Goal: Task Accomplishment & Management: Use online tool/utility

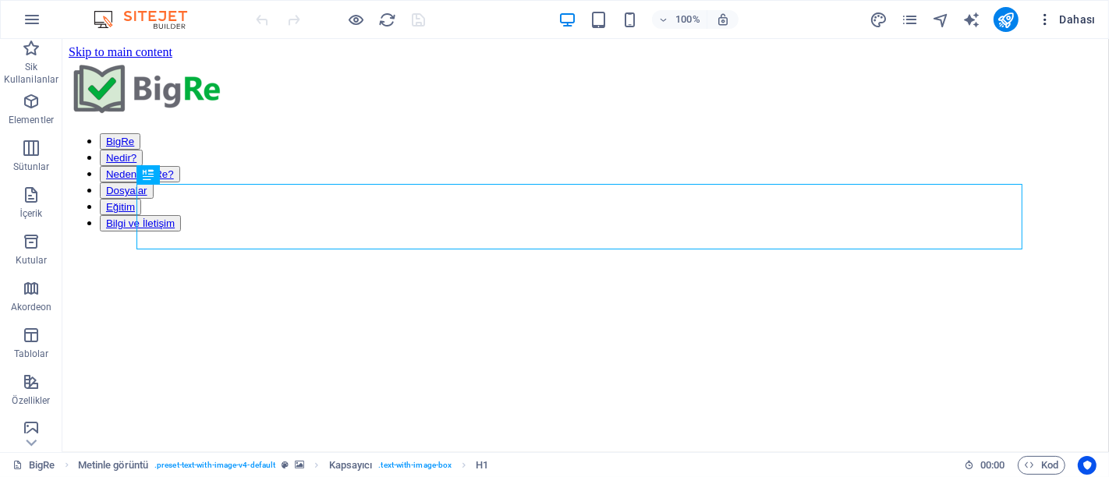
click at [1072, 14] on span "Dahası" at bounding box center [1066, 20] width 58 height 16
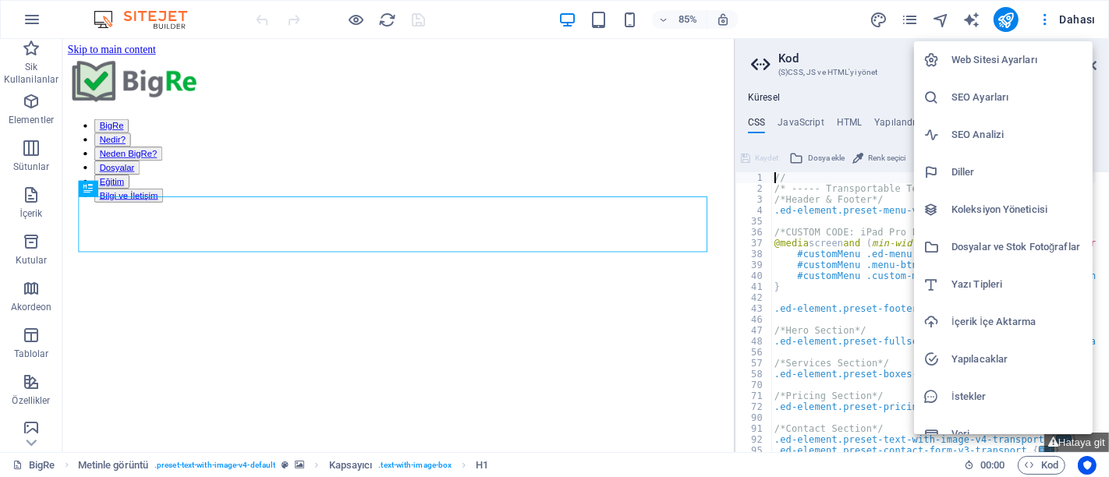
click at [1029, 245] on h6 "Dosyalar ve Stok Fotoğraflar" at bounding box center [1018, 247] width 132 height 19
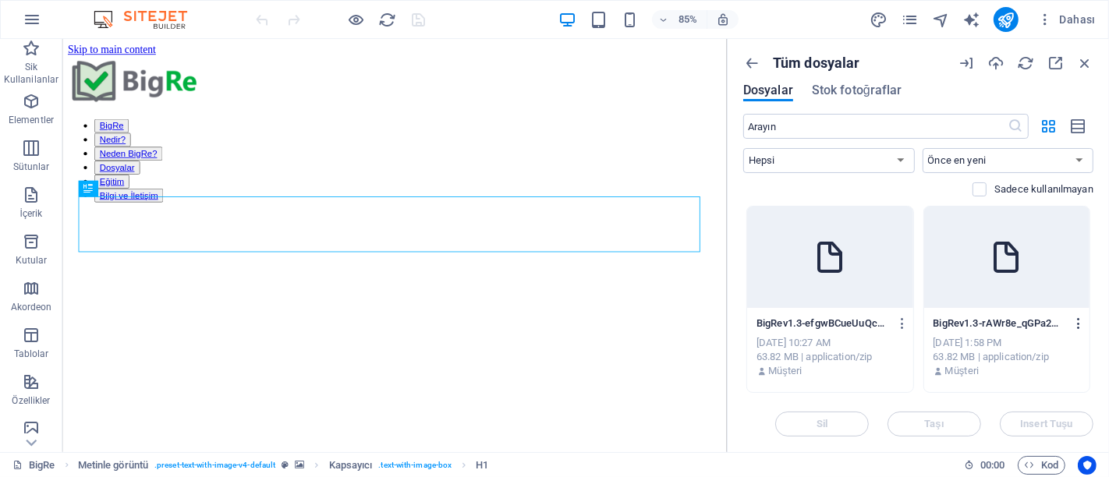
click at [1078, 326] on icon "button" at bounding box center [1079, 324] width 15 height 14
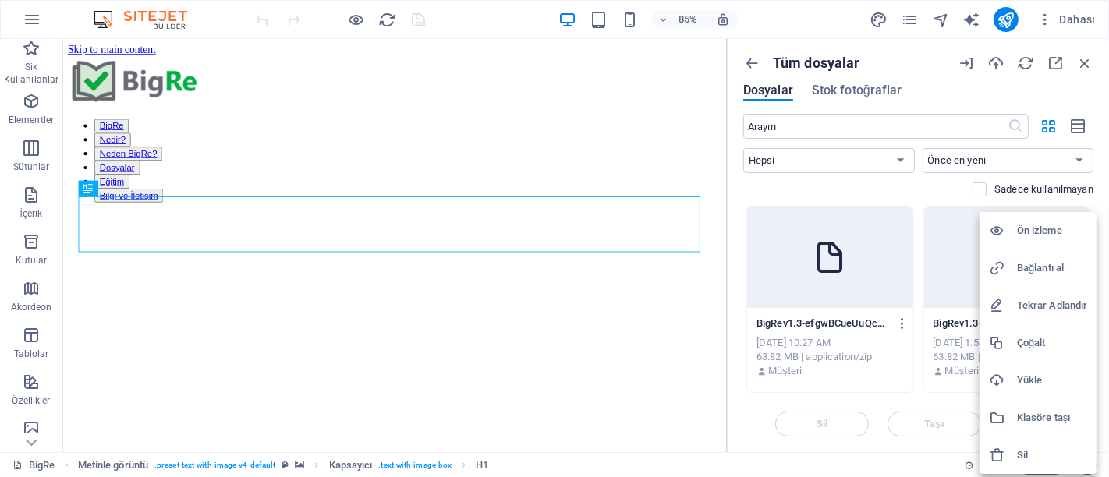
click at [1039, 451] on h6 "Sil" at bounding box center [1052, 455] width 70 height 19
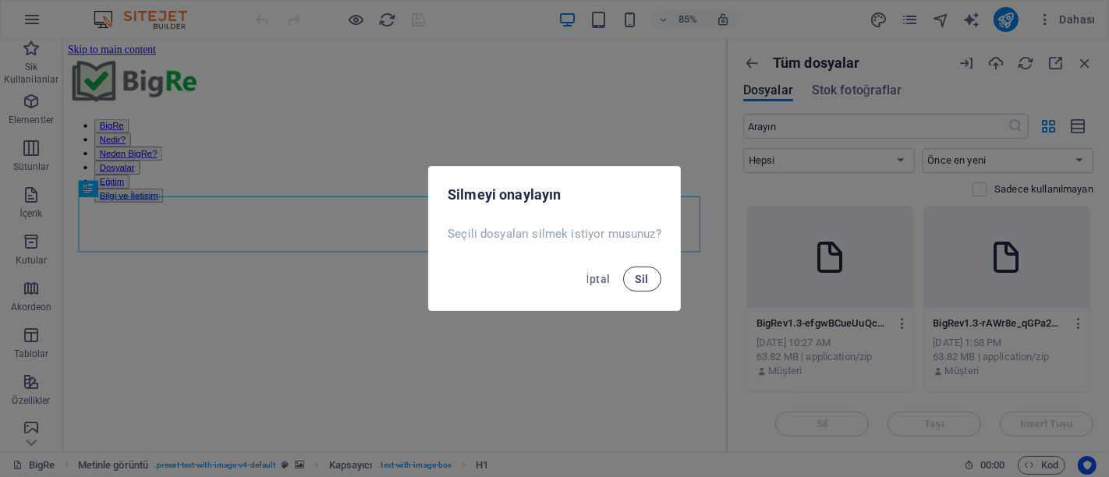
click at [643, 284] on span "Sil" at bounding box center [642, 279] width 13 height 12
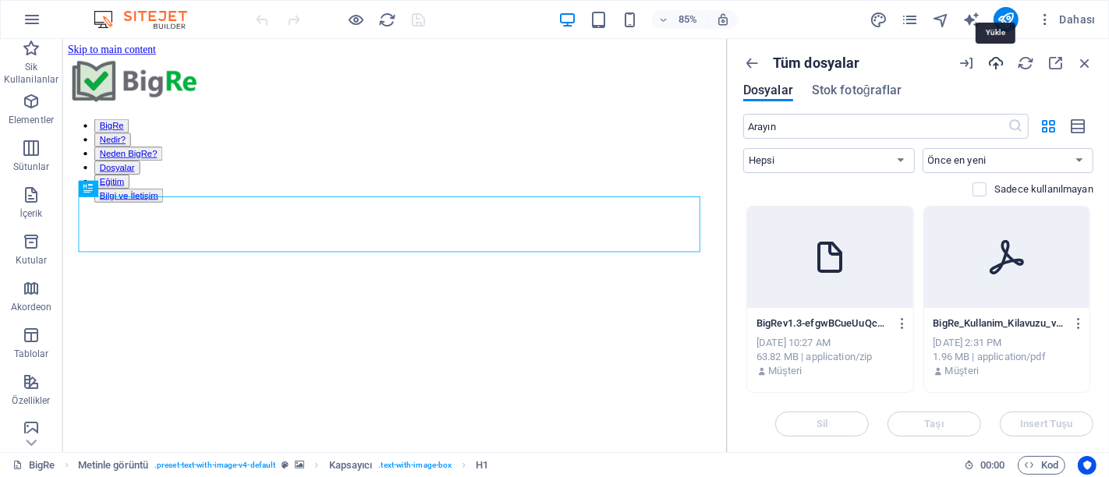
click at [991, 62] on icon "button" at bounding box center [995, 63] width 17 height 17
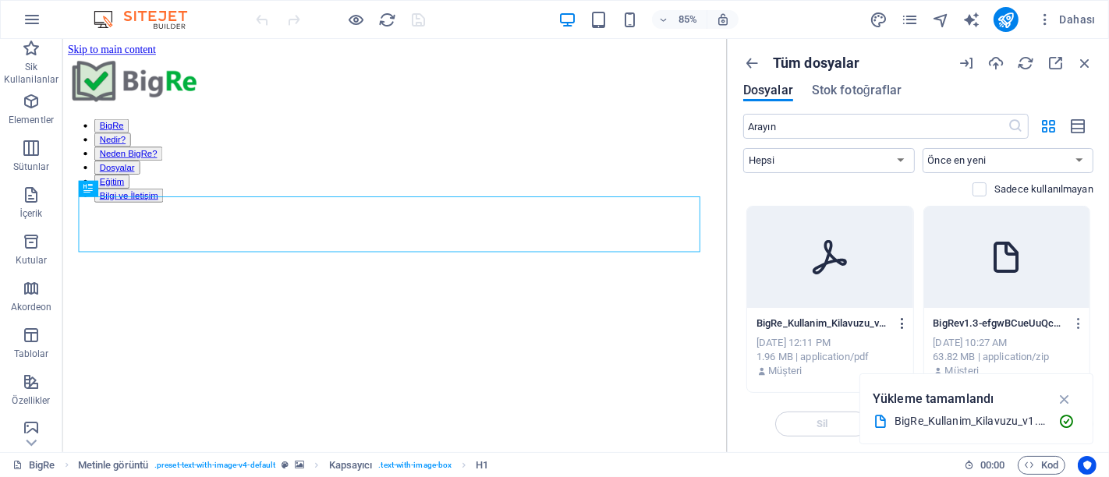
click at [902, 323] on icon "button" at bounding box center [902, 324] width 15 height 14
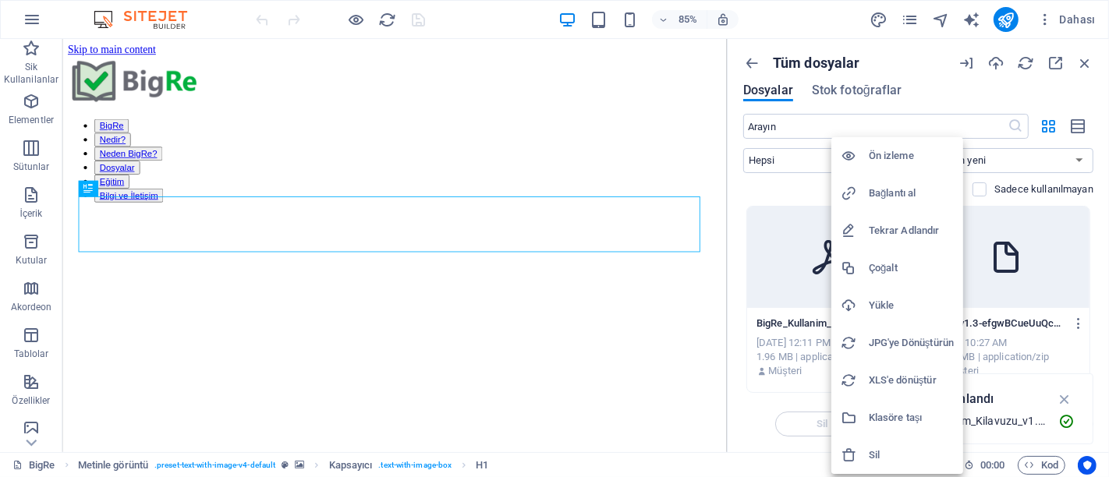
click at [918, 195] on h6 "Bağlantı al" at bounding box center [911, 193] width 85 height 19
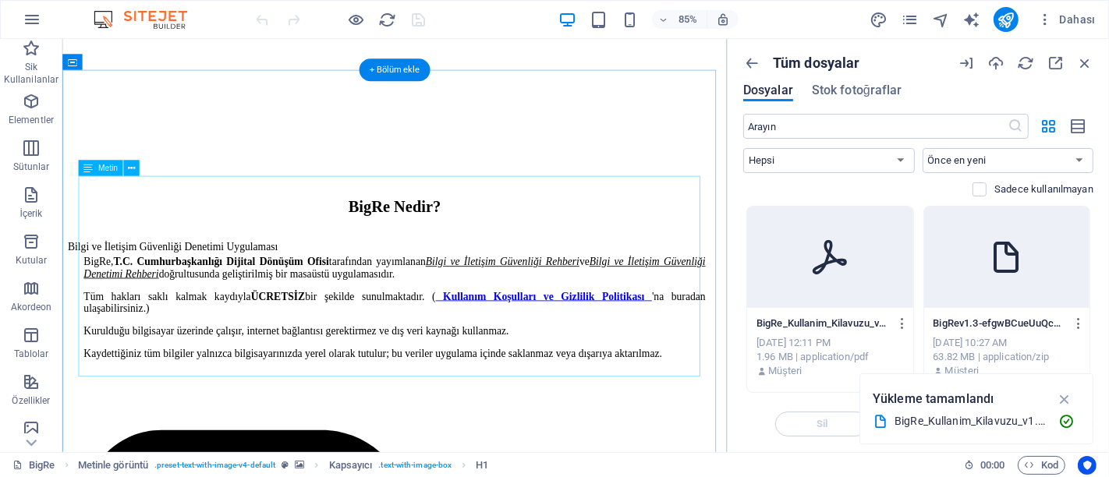
scroll to position [433, 0]
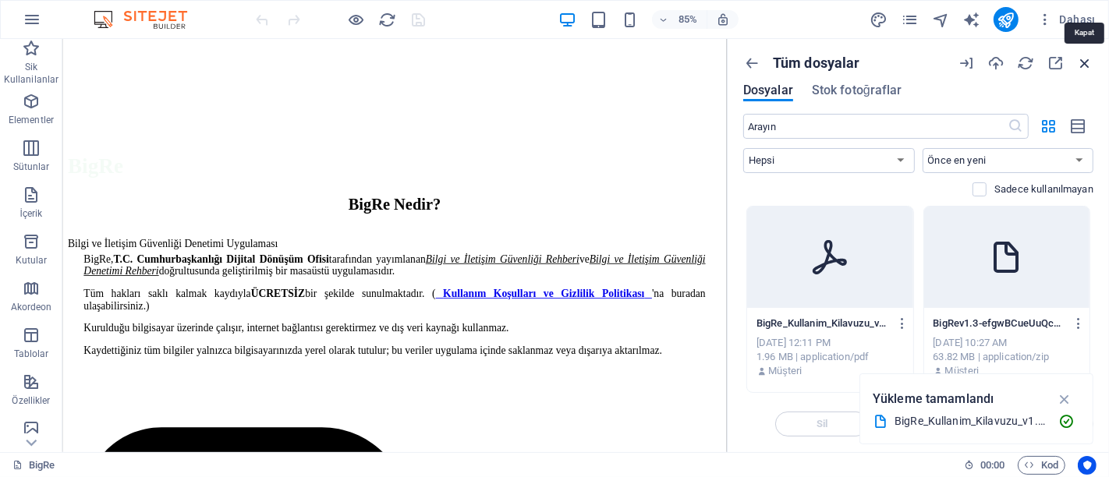
click at [1087, 65] on icon "button" at bounding box center [1084, 63] width 17 height 17
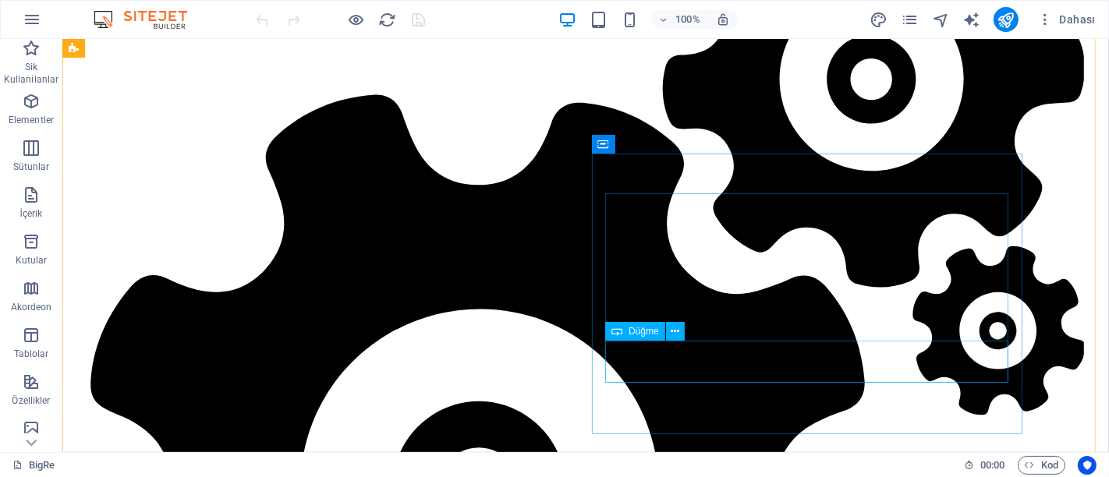
scroll to position [2686, 0]
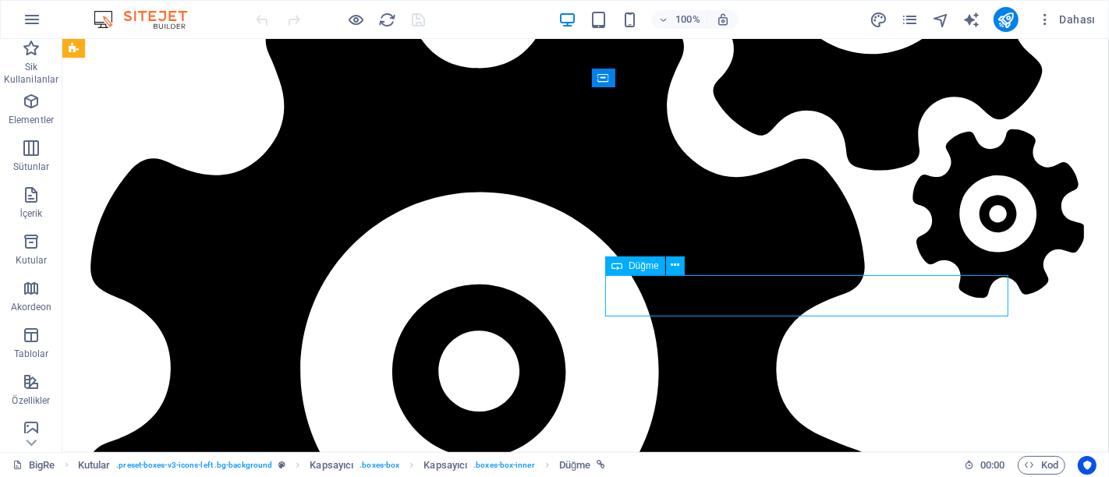
select select "px"
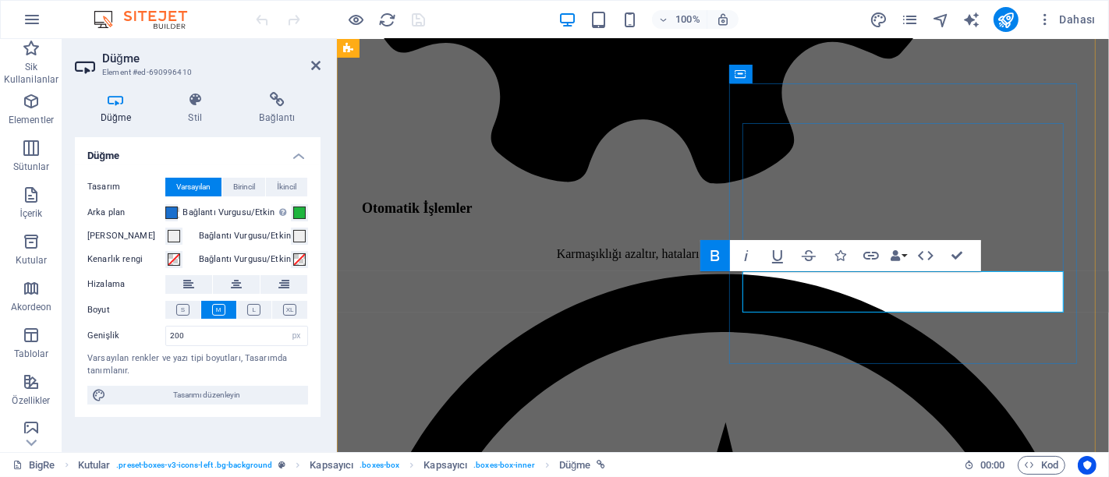
scroll to position [2987, 0]
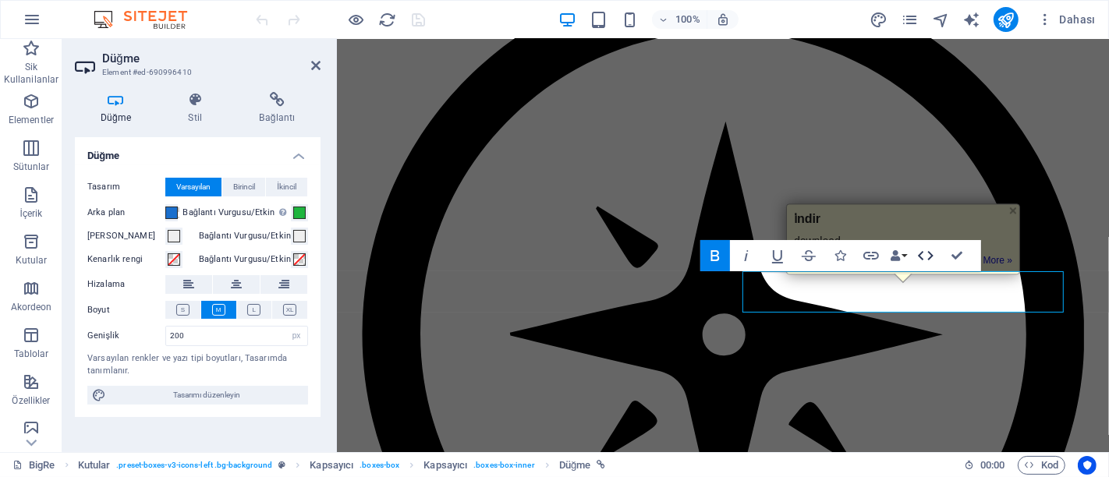
click at [923, 253] on icon "button" at bounding box center [925, 255] width 19 height 19
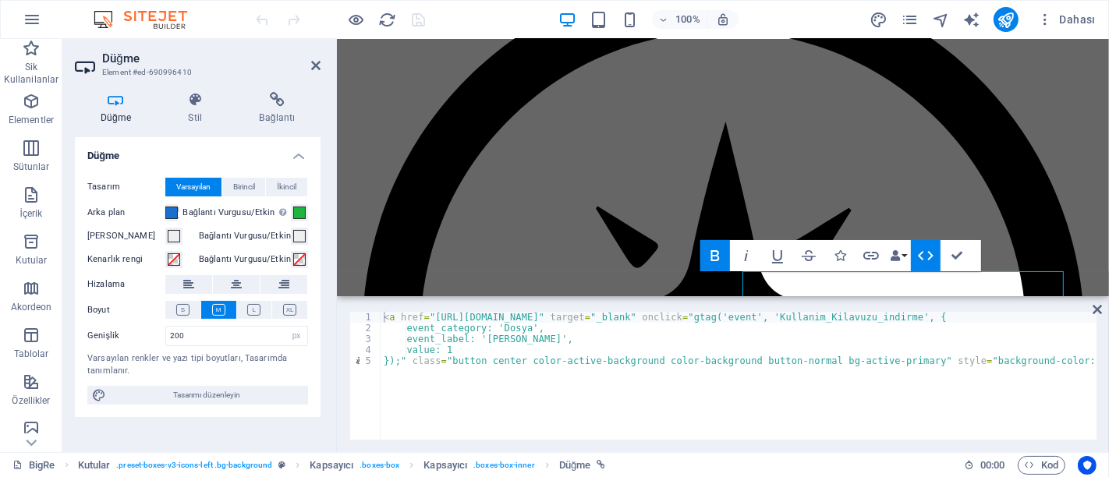
type textarea "});" class="button center color-active-background color-background button-norma…"
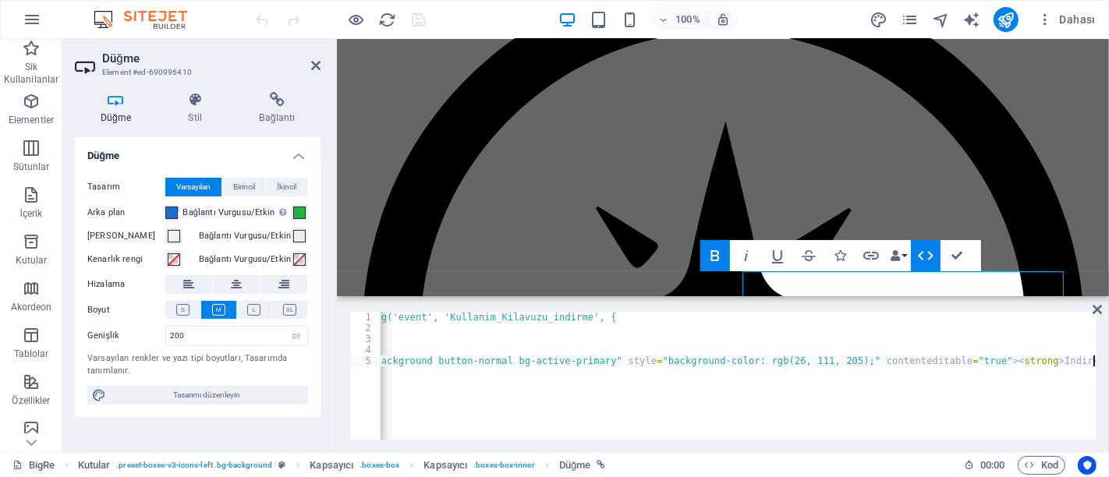
click at [417, 390] on div "< a href = "https://cdn1.site-media.eu/images/document/16114949/BigRe_Kullanim_…" at bounding box center [574, 385] width 1046 height 147
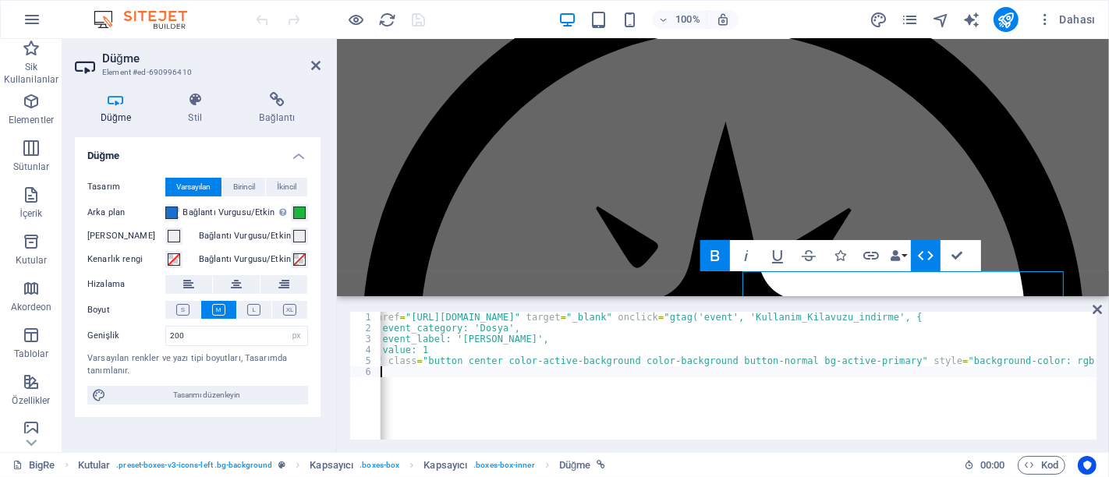
scroll to position [0, 24]
paste textarea "https://cdn1.site-media.eu/images/document/19662786/BigRe_Kullanim_Kilavuzu_v1.…"
type textarea "https://cdn1.site-media.eu/images/document/19662786/BigRe_Kullanim_Kilavuzu_v1.…"
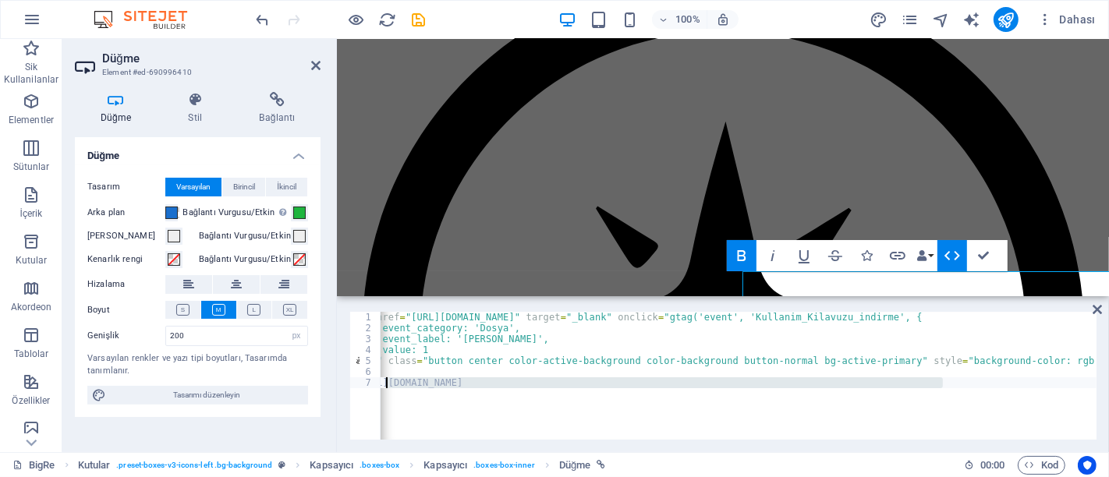
scroll to position [0, 0]
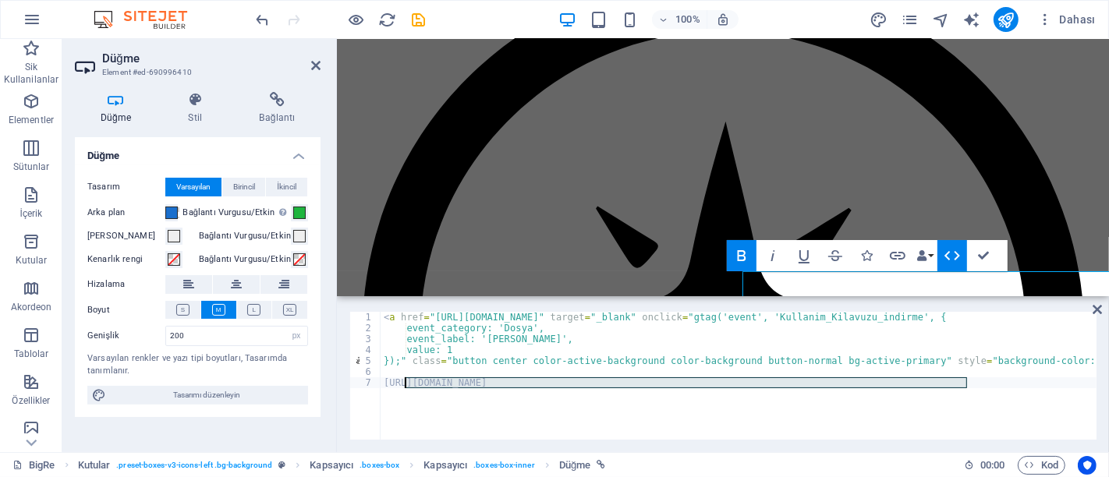
drag, startPoint x: 955, startPoint y: 381, endPoint x: 403, endPoint y: 379, distance: 552.2
click at [403, 379] on div "< a href = "https://cdn1.site-media.eu/images/document/16114949/BigRe_Kullanim_…" at bounding box center [904, 385] width 1046 height 147
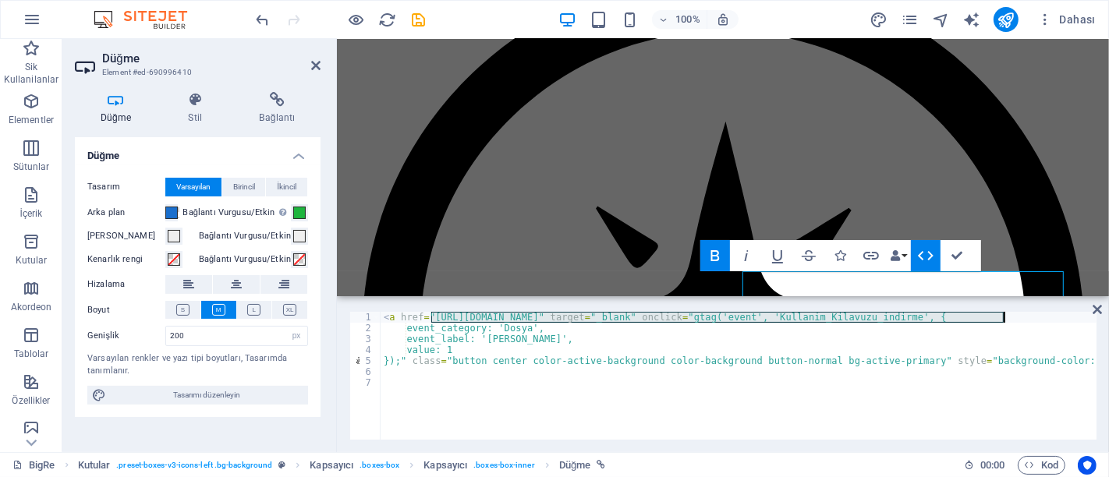
drag, startPoint x: 431, startPoint y: 317, endPoint x: 1003, endPoint y: 319, distance: 572.5
click at [1003, 319] on div "< a href = "https://cdn1.site-media.eu/images/document/16114949/BigRe_Kullanim_…" at bounding box center [904, 385] width 1046 height 147
paste textarea "9662786/BigRe_Kullanim_Kilavuzu_v1.3-IXI7aTtNVxuHOPSc_QM_ng"
type textarea "<a href="https://cdn1.site-media.eu/images/document/19662786/BigRe_Kullanim_Kil…"
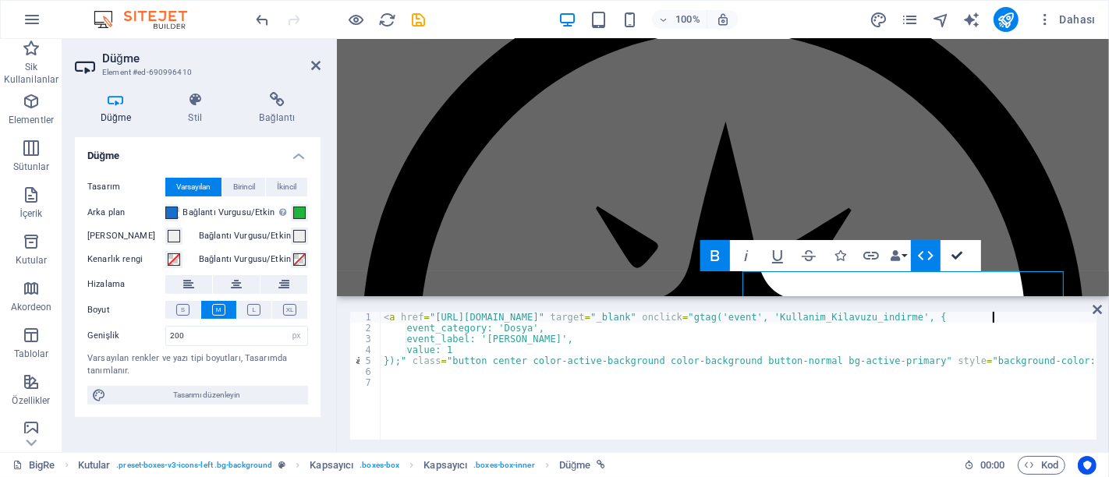
scroll to position [2686, 0]
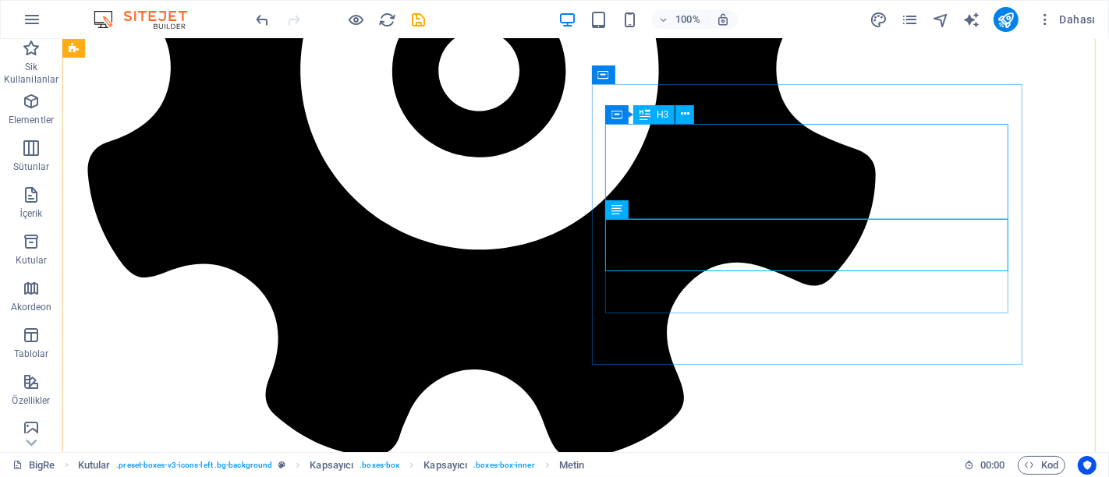
scroll to position [2689, 0]
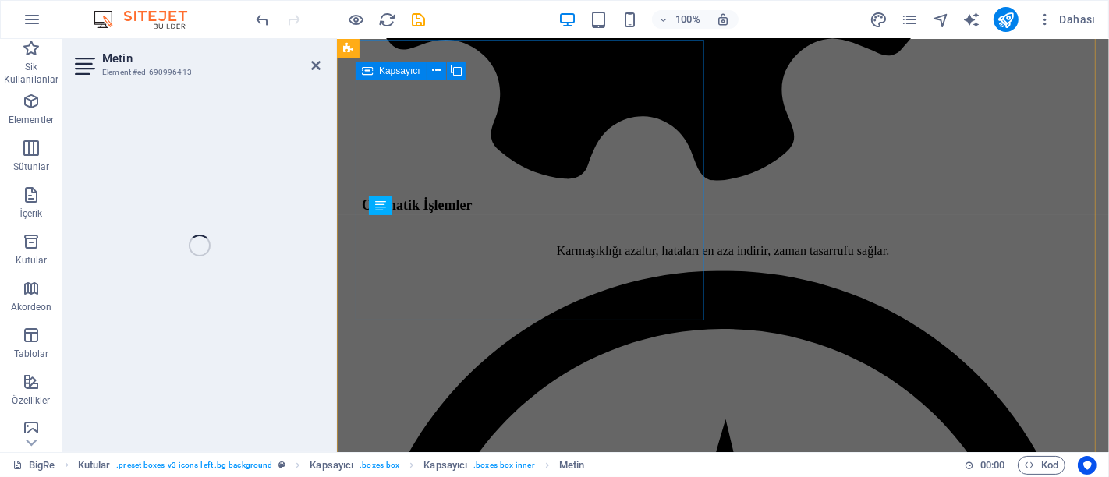
scroll to position [2990, 0]
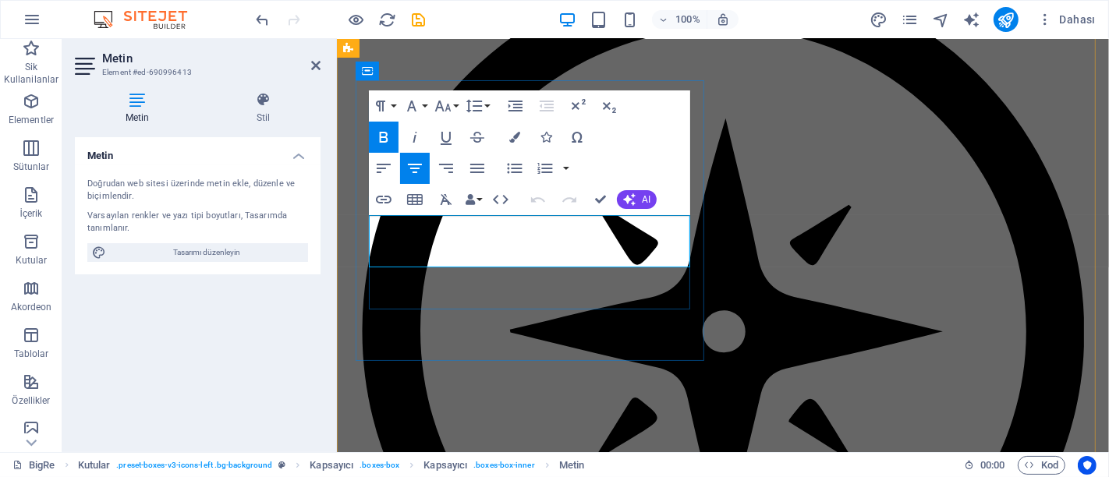
copy div "v 1.3"
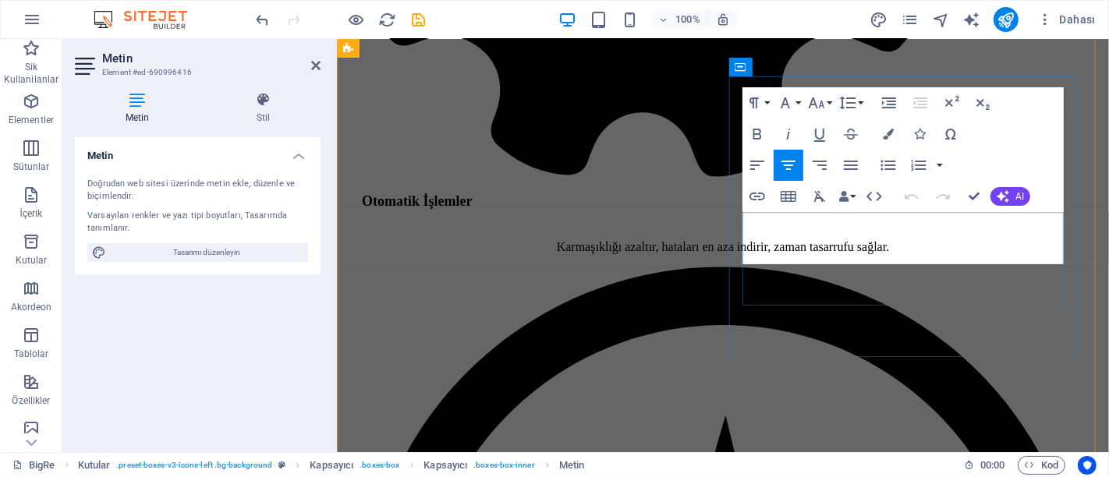
scroll to position [2994, 0]
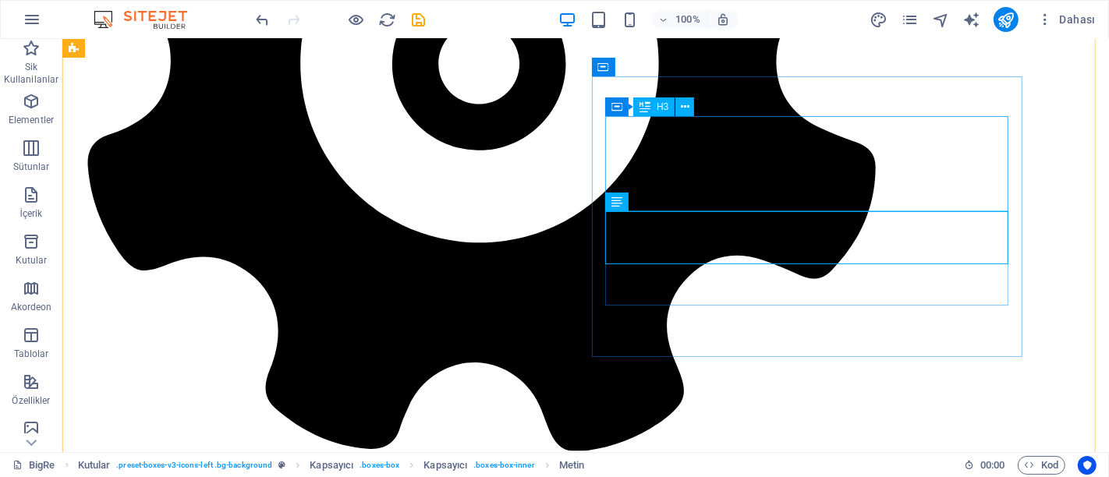
scroll to position [2697, 0]
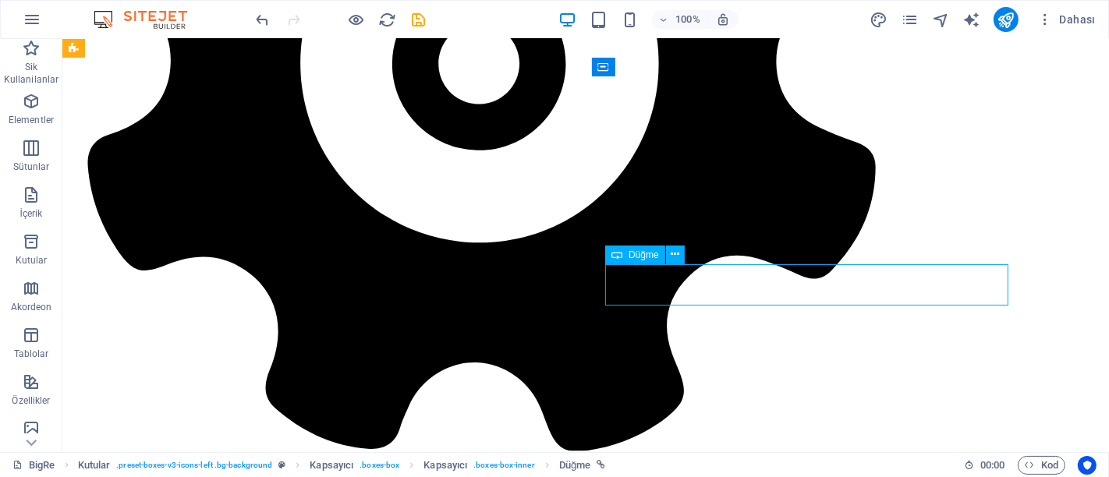
select select "px"
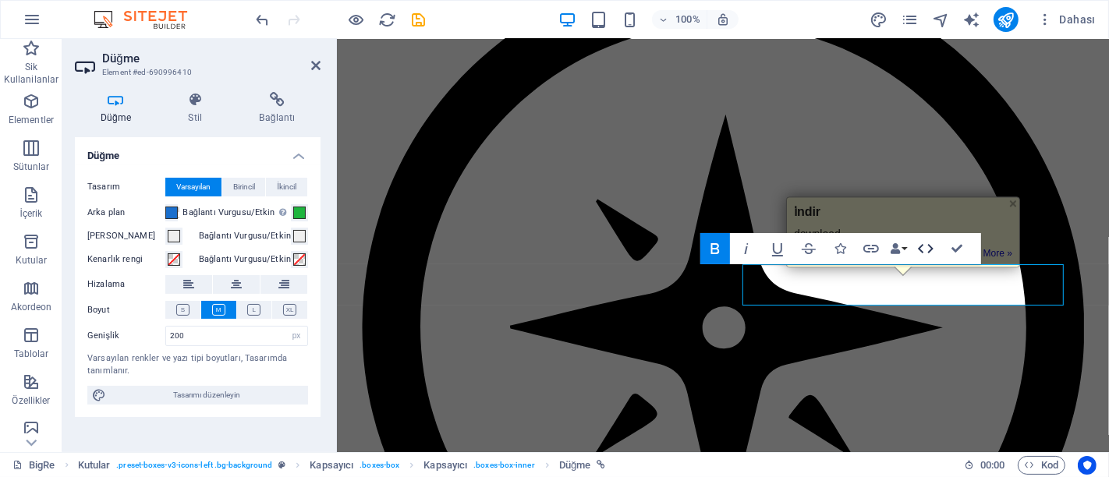
click at [926, 251] on icon "button" at bounding box center [925, 248] width 19 height 19
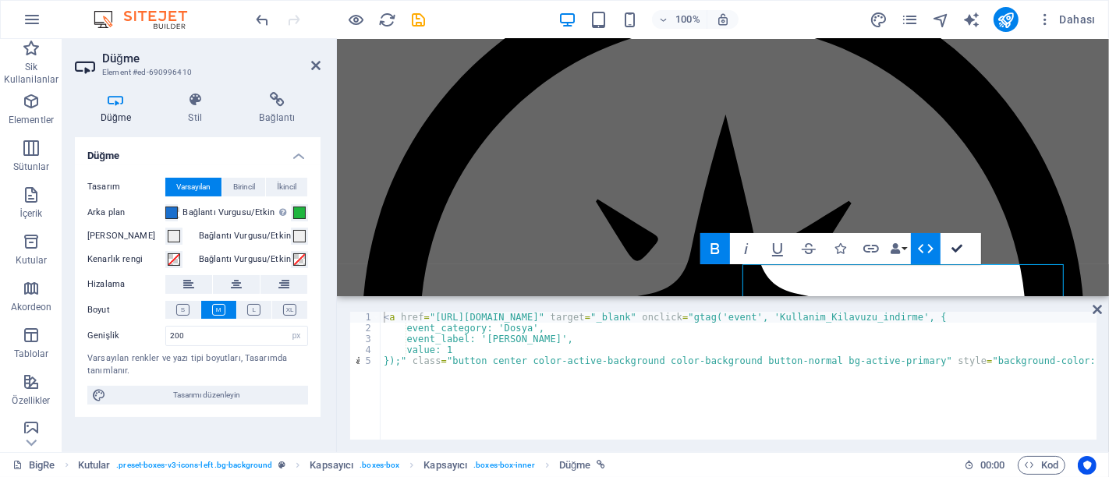
drag, startPoint x: 898, startPoint y: 202, endPoint x: 960, endPoint y: 241, distance: 73.6
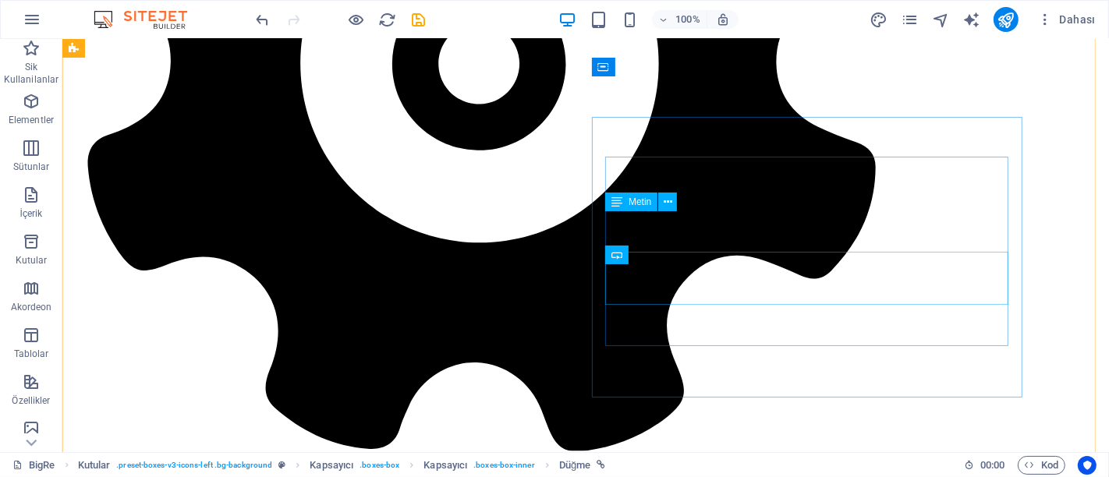
scroll to position [2697, 0]
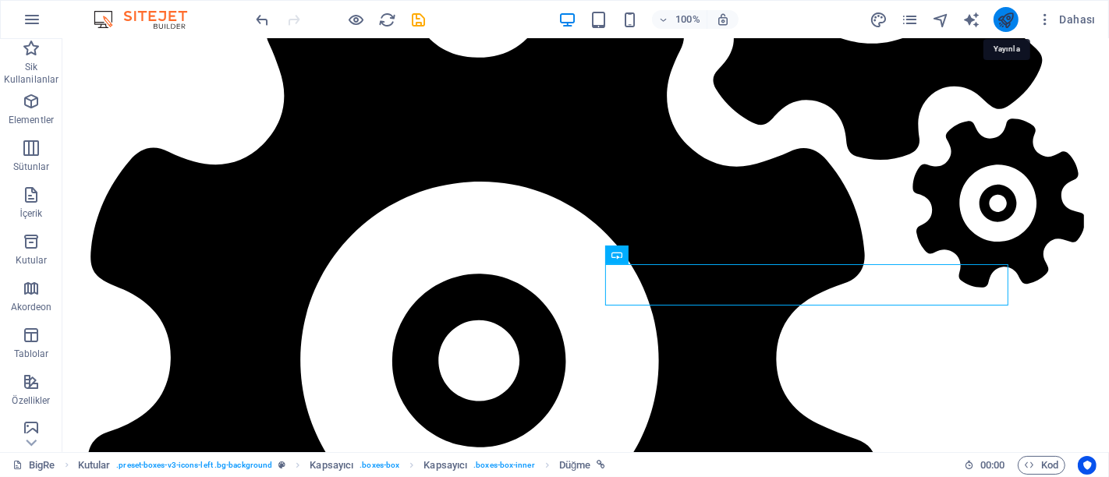
click at [1009, 24] on icon "publish" at bounding box center [1007, 20] width 18 height 18
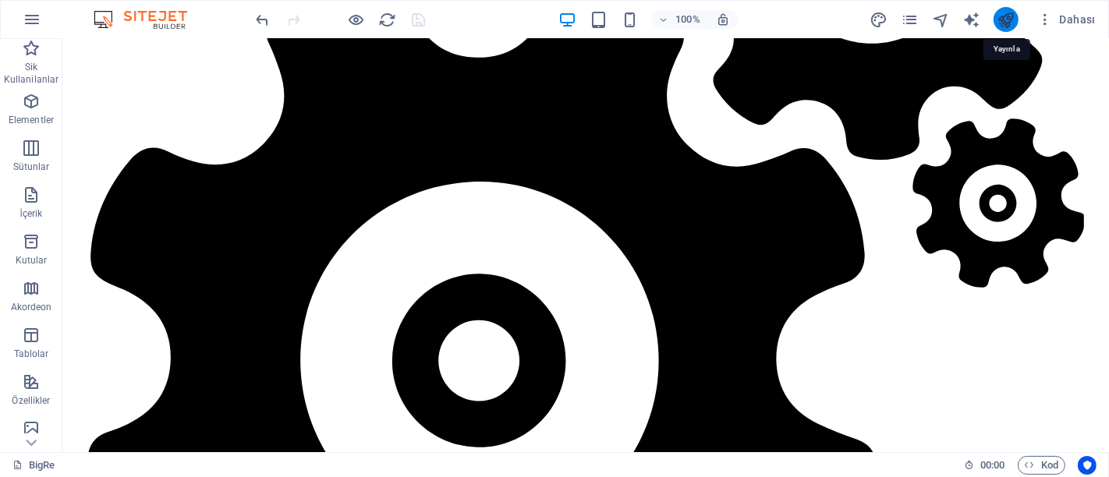
scroll to position [2933, 0]
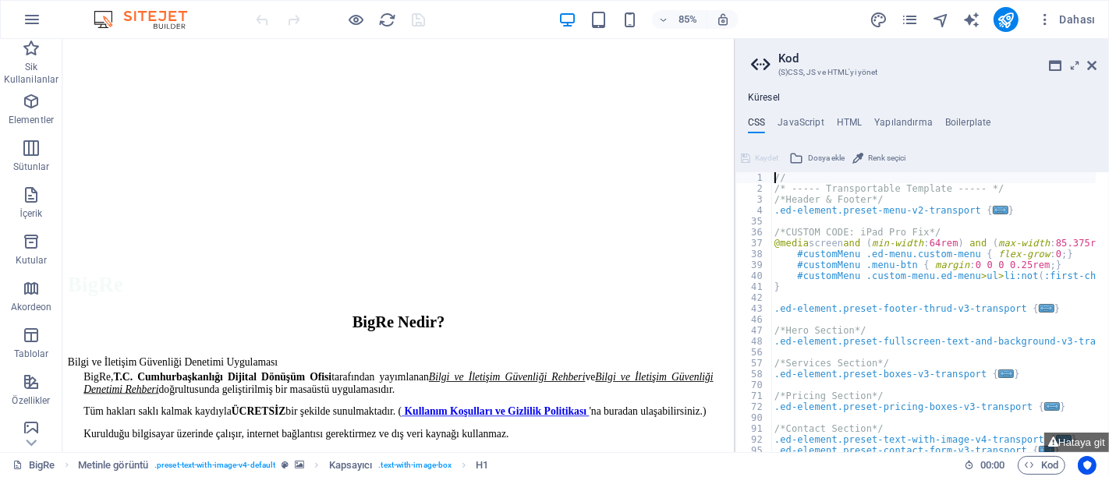
scroll to position [346, 0]
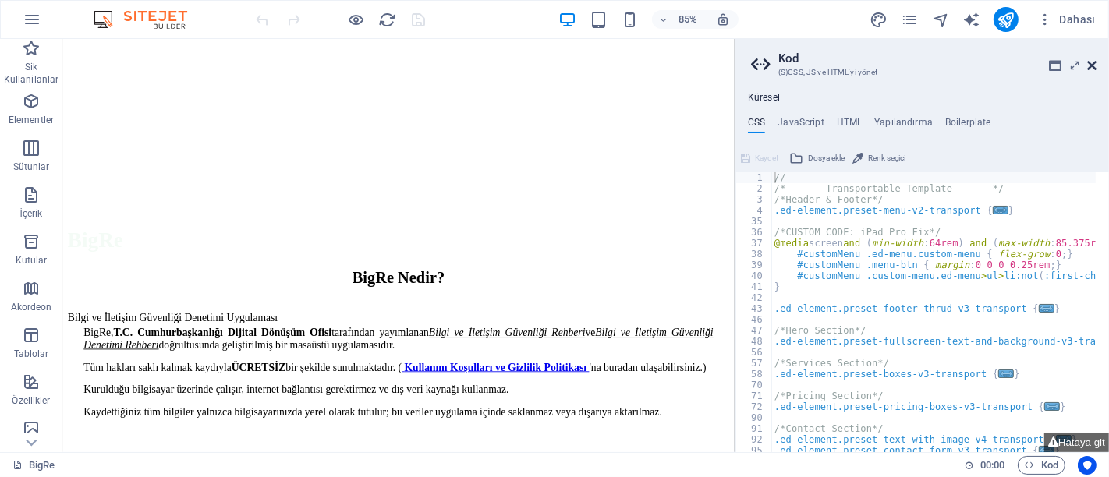
click at [1089, 66] on icon at bounding box center [1091, 65] width 9 height 12
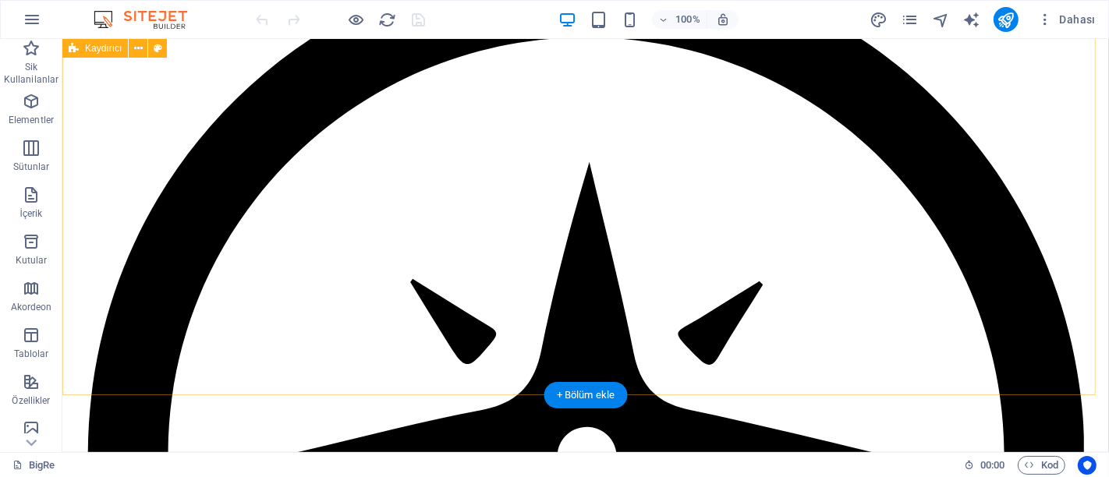
scroll to position [3553, 0]
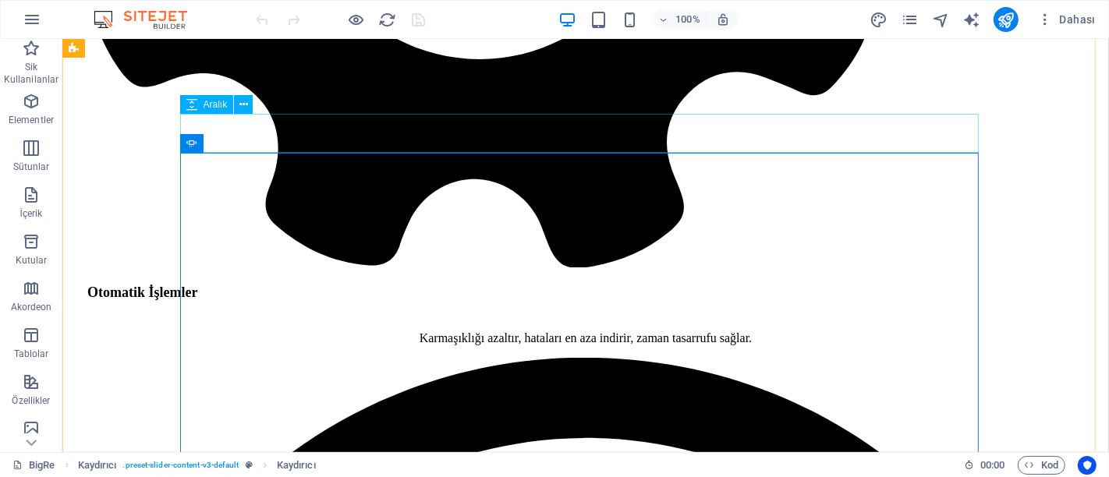
scroll to position [3120, 0]
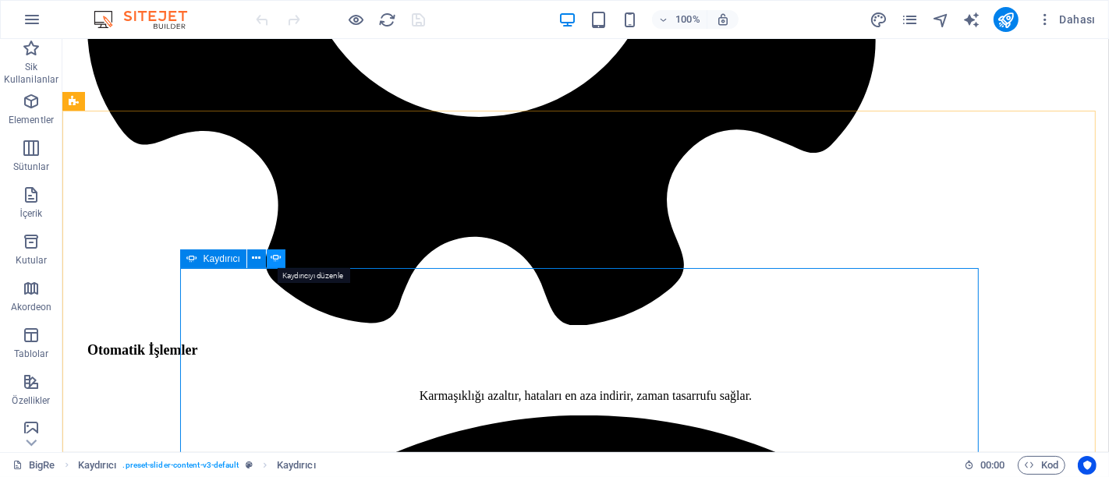
click at [273, 253] on icon at bounding box center [276, 258] width 11 height 16
select select "ms"
select select "s"
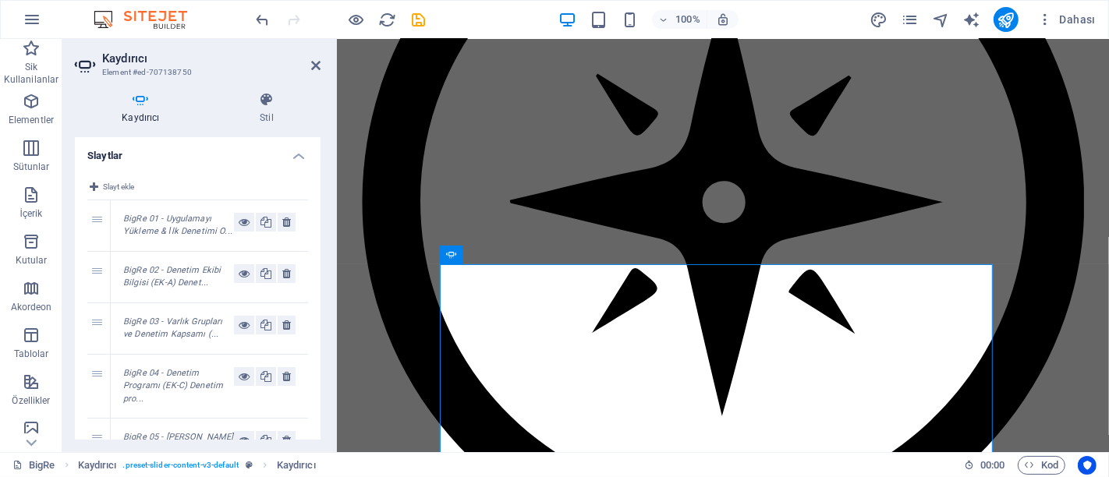
scroll to position [3424, 0]
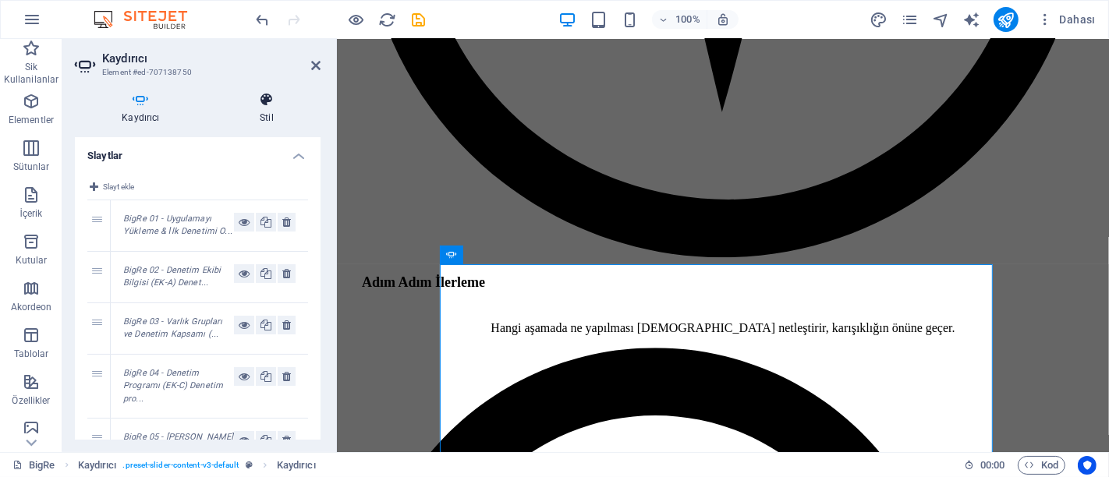
click at [261, 117] on h4 "Stil" at bounding box center [267, 108] width 108 height 33
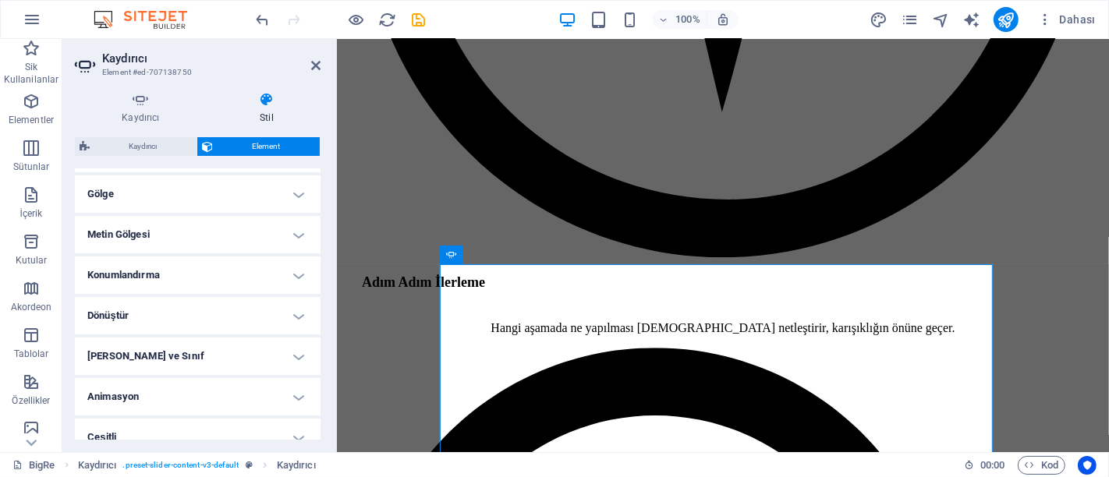
scroll to position [400, 0]
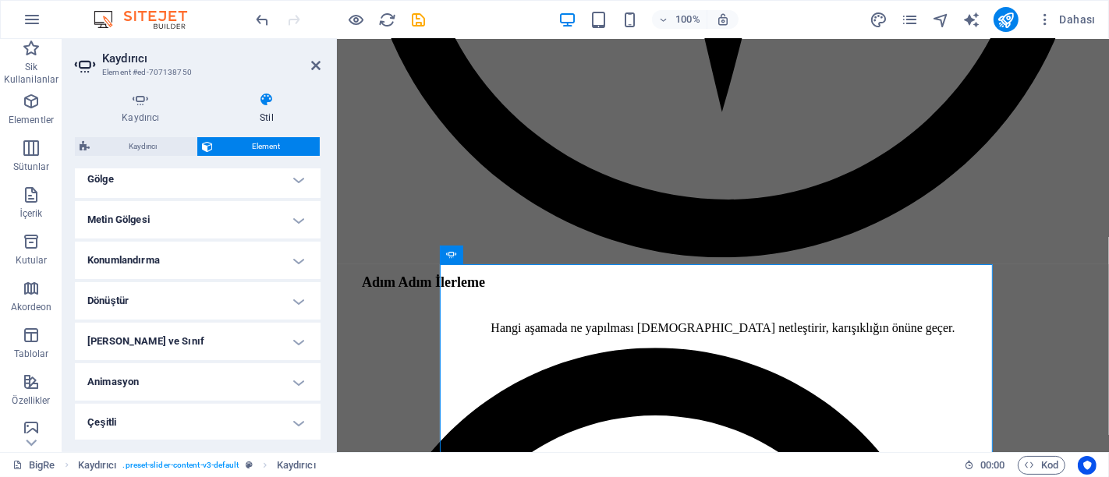
click at [168, 217] on h4 "Metin Gölgesi" at bounding box center [198, 219] width 246 height 37
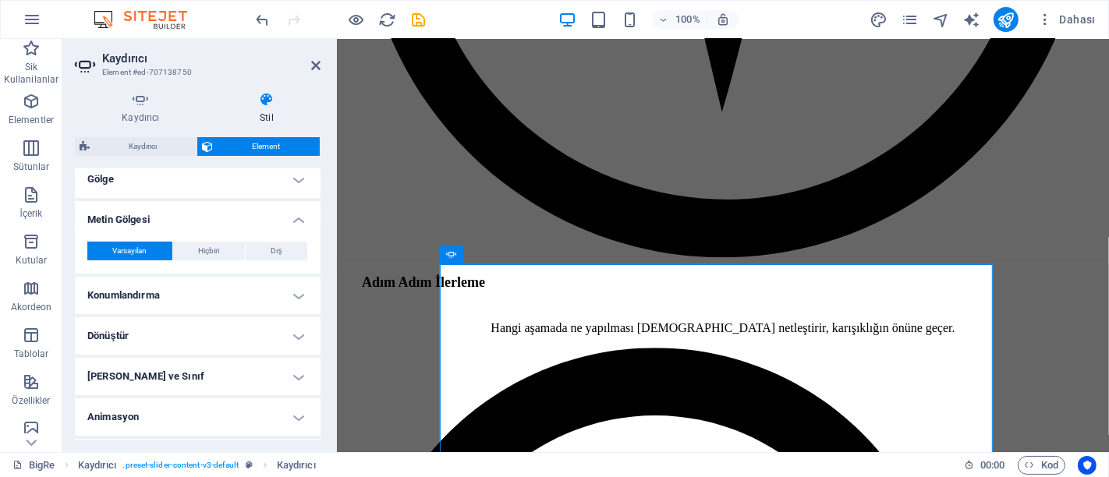
click at [160, 183] on h4 "Gölge" at bounding box center [198, 179] width 246 height 37
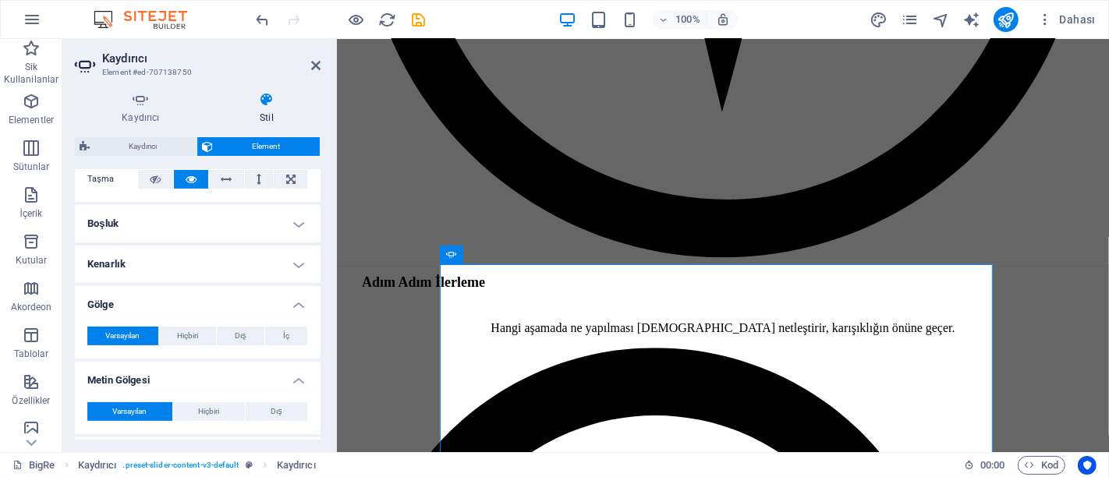
scroll to position [227, 0]
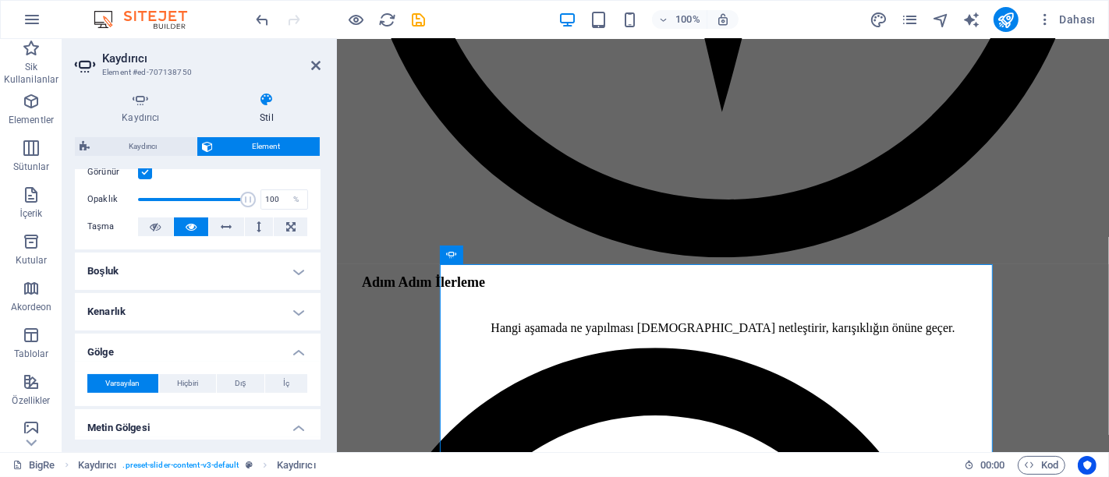
click at [145, 324] on h4 "Kenarlık" at bounding box center [198, 311] width 246 height 37
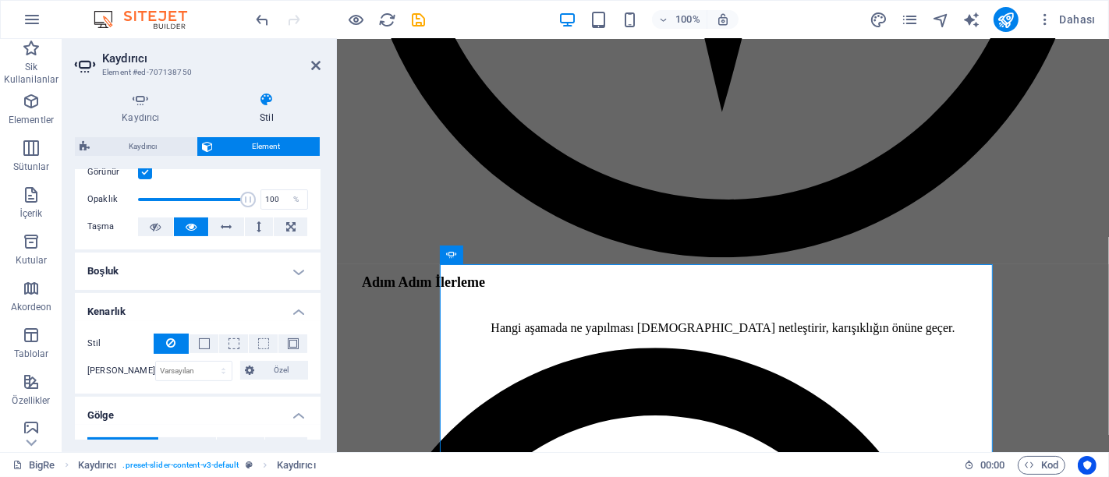
click at [154, 273] on h4 "Boşluk" at bounding box center [198, 271] width 246 height 37
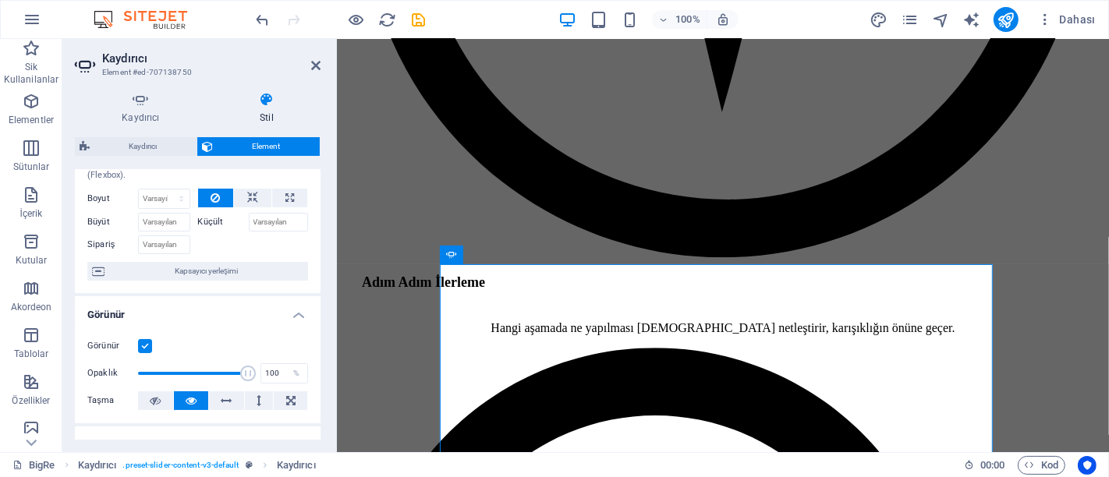
scroll to position [0, 0]
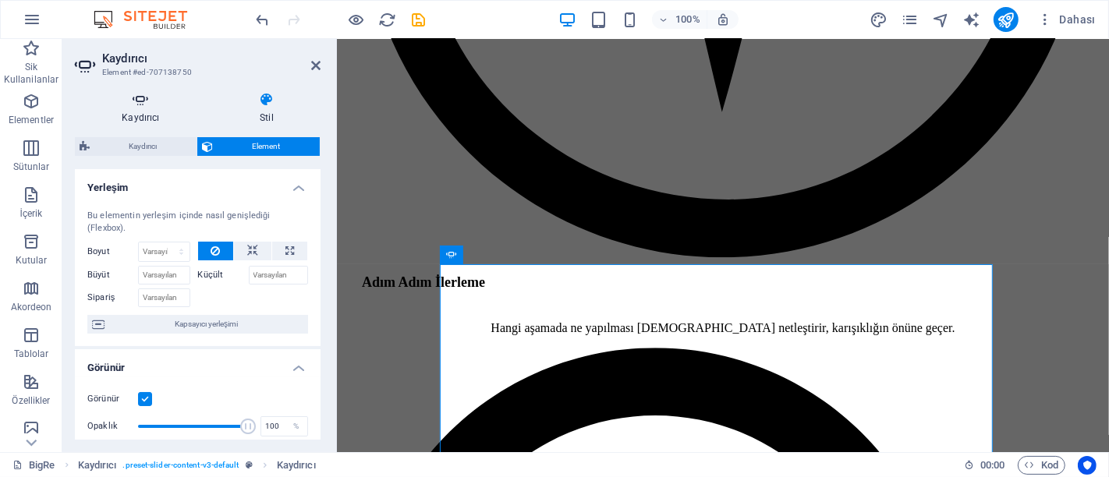
click at [144, 107] on icon at bounding box center [141, 100] width 132 height 16
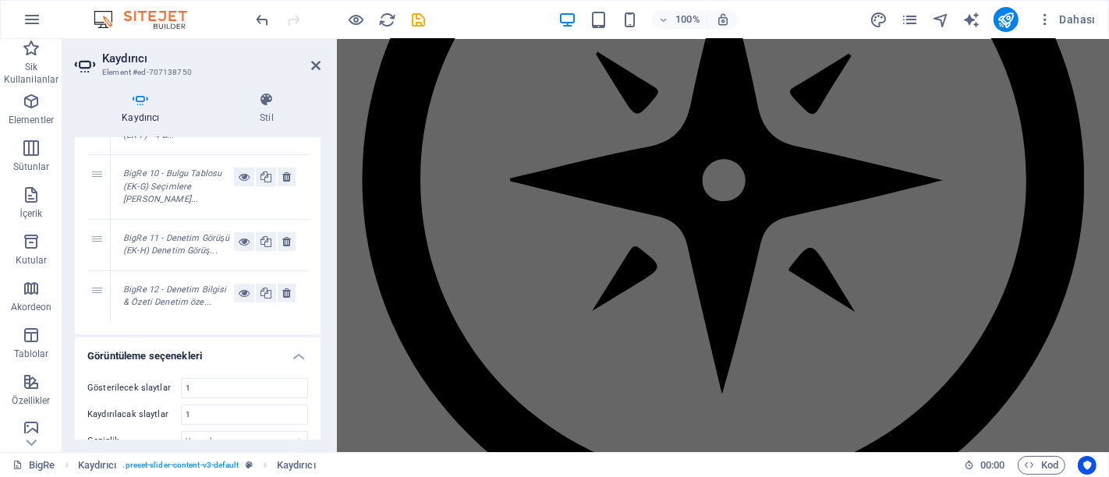
scroll to position [3137, 0]
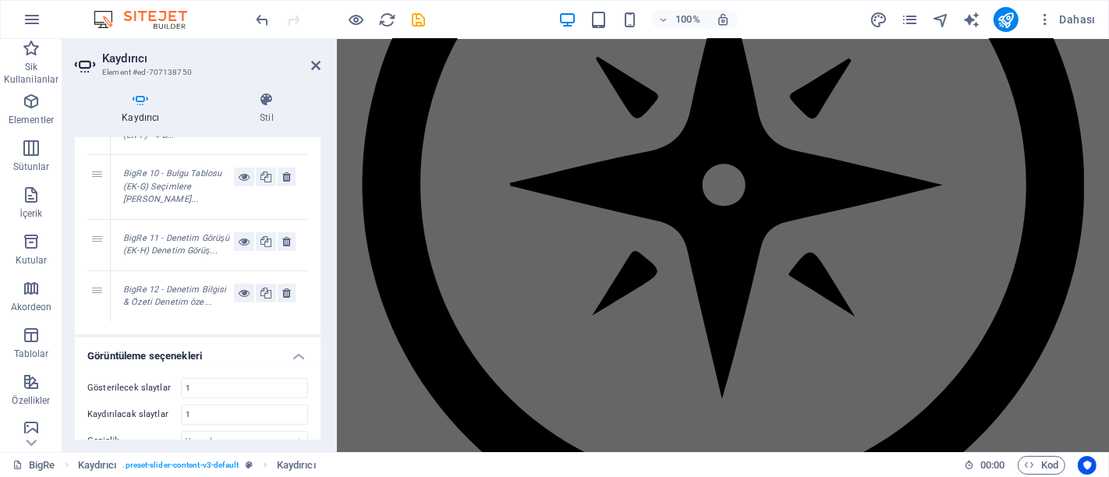
click at [271, 90] on div "Kaydırıcı Stil Slaytlar Slayt ekle 1 ‌BigRe 01 - Uygulamayı Yükleme & İlk Denet…" at bounding box center [197, 266] width 271 height 373
click at [266, 112] on h4 "Stil" at bounding box center [267, 108] width 108 height 33
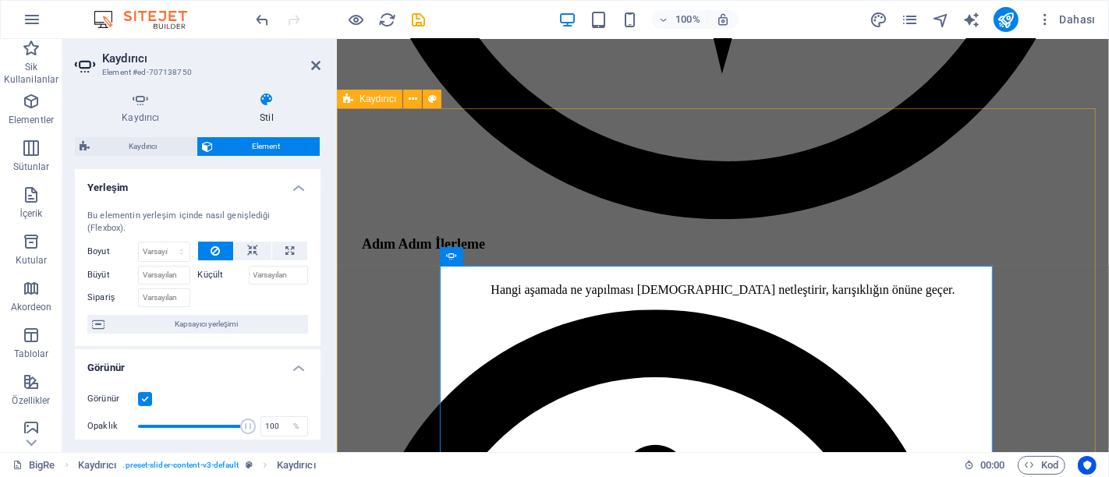
scroll to position [3484, 0]
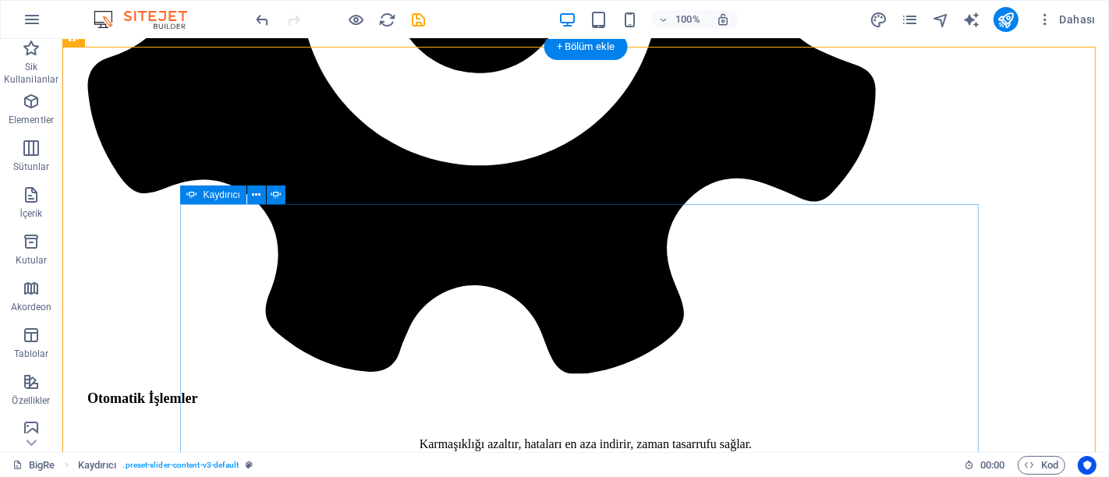
scroll to position [3010, 0]
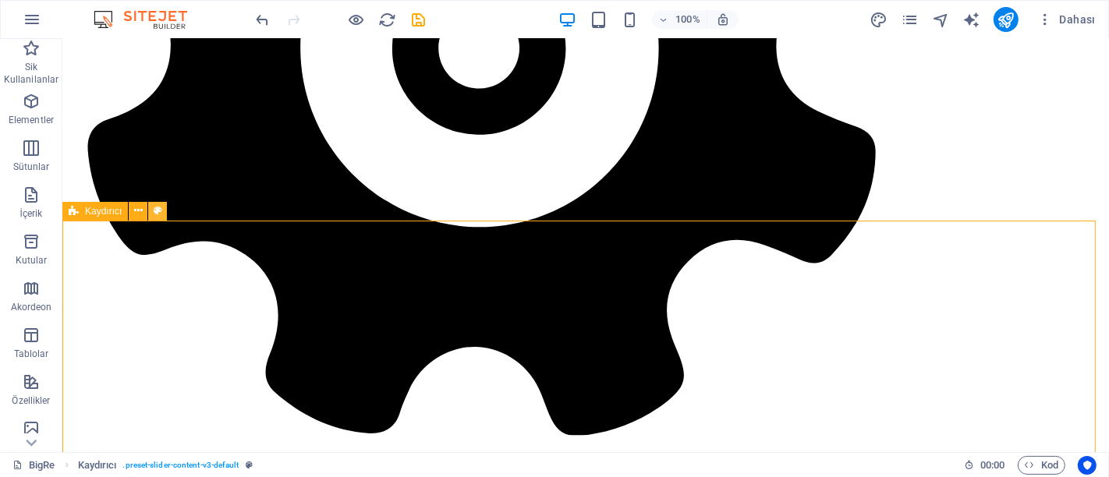
click at [154, 209] on icon at bounding box center [158, 211] width 9 height 16
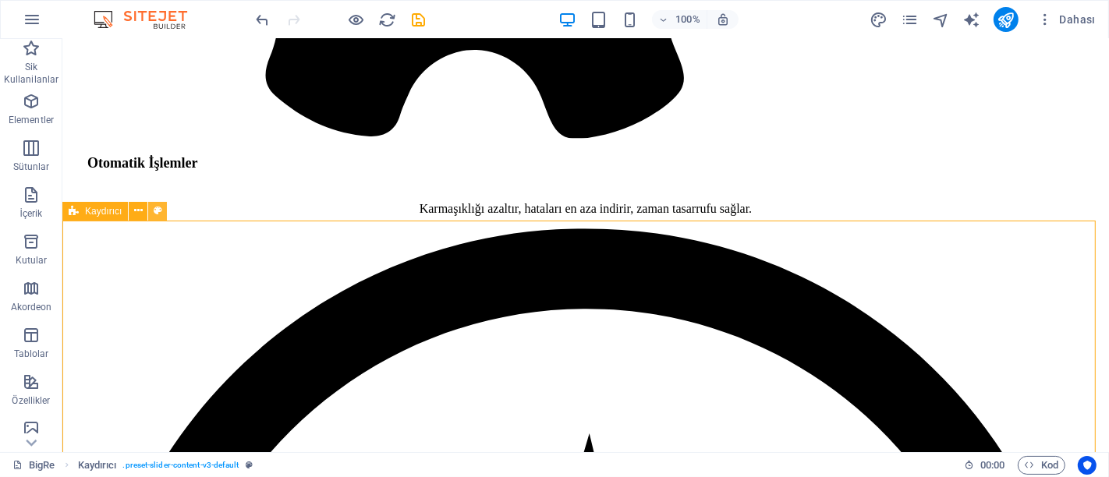
select select "rem"
select select "px"
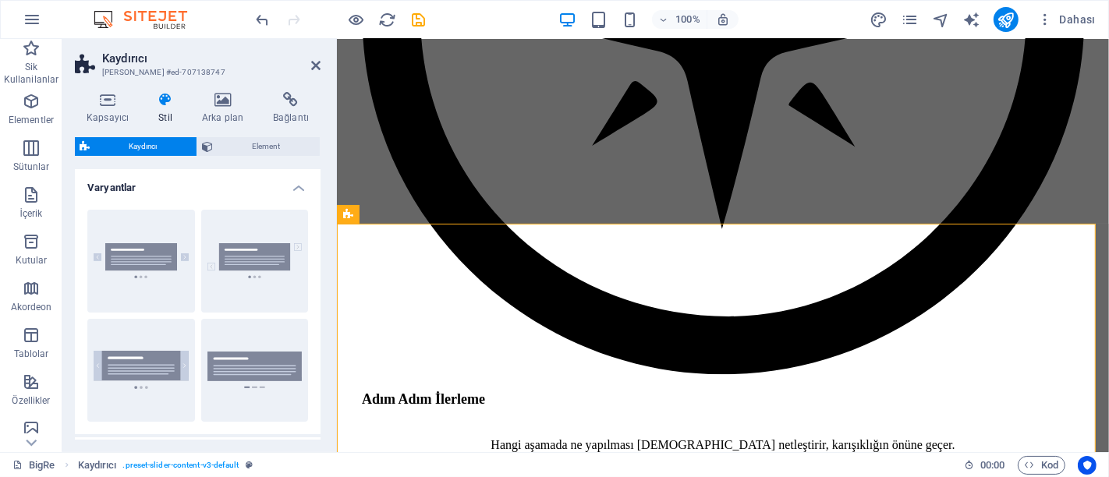
click at [236, 80] on div "Kapsayıcı Stil Arka plan Bağlantı Boyut Yükseklik Varsayılan px rem % vh vw Min…" at bounding box center [197, 266] width 271 height 373
click at [229, 97] on icon at bounding box center [222, 100] width 65 height 16
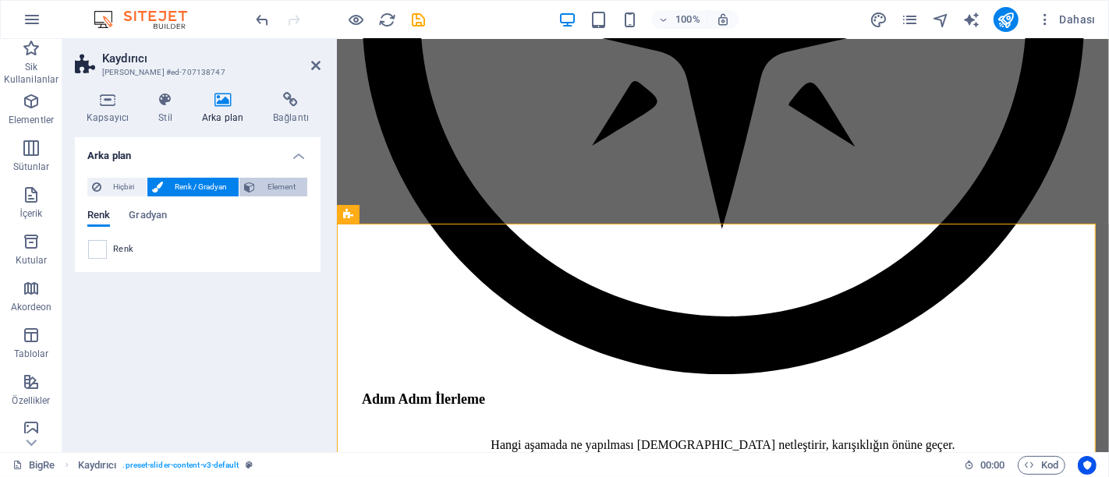
click at [267, 185] on span "Element" at bounding box center [281, 187] width 43 height 19
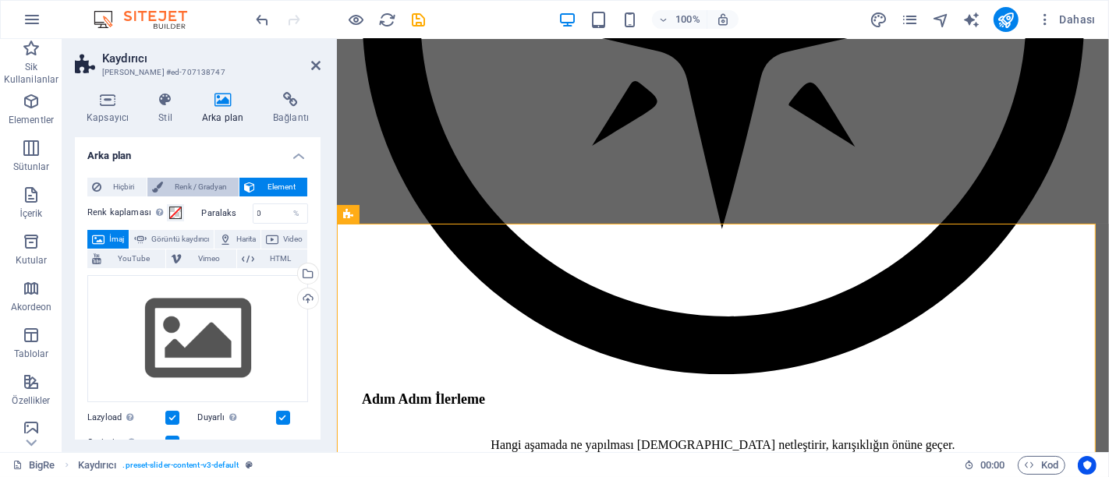
click at [200, 188] on span "Renk / Gradyan" at bounding box center [201, 187] width 67 height 19
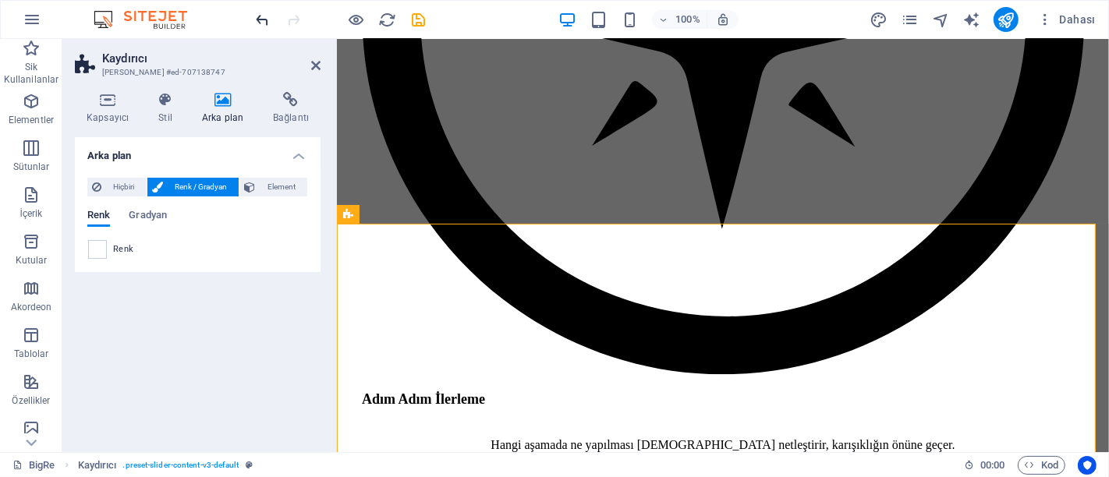
click at [264, 14] on icon "undo" at bounding box center [263, 20] width 18 height 18
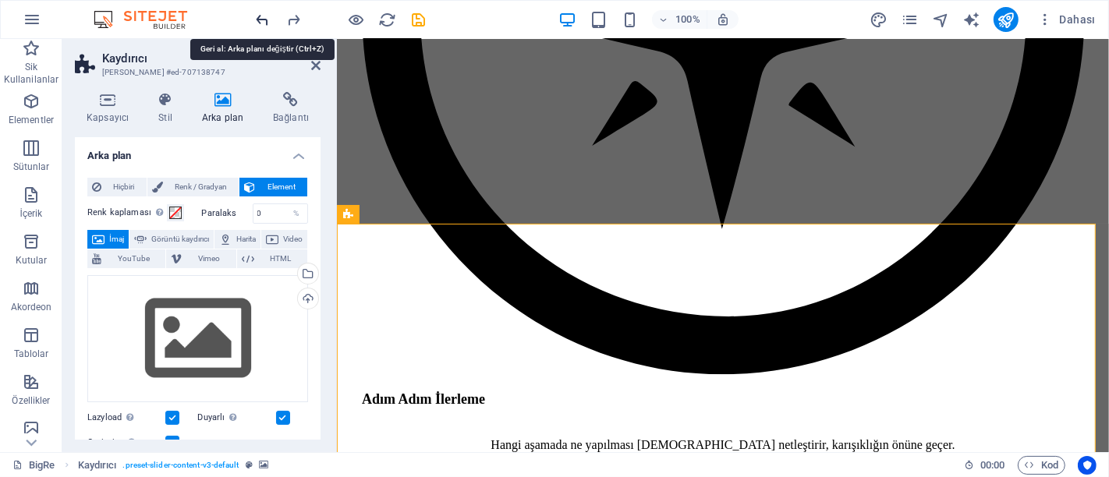
click at [264, 14] on icon "undo" at bounding box center [263, 20] width 18 height 18
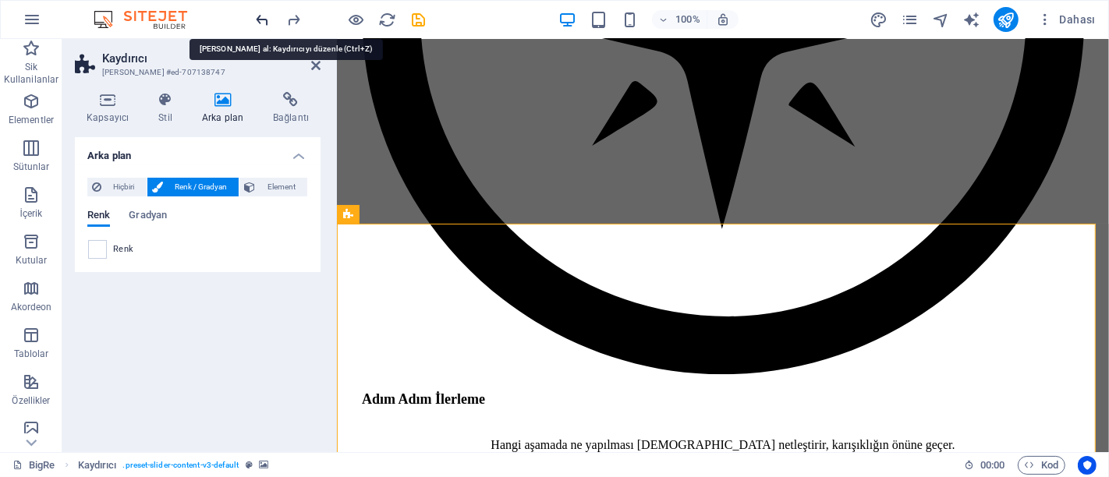
click at [264, 14] on icon "undo" at bounding box center [263, 20] width 18 height 18
click at [157, 105] on icon at bounding box center [165, 100] width 37 height 16
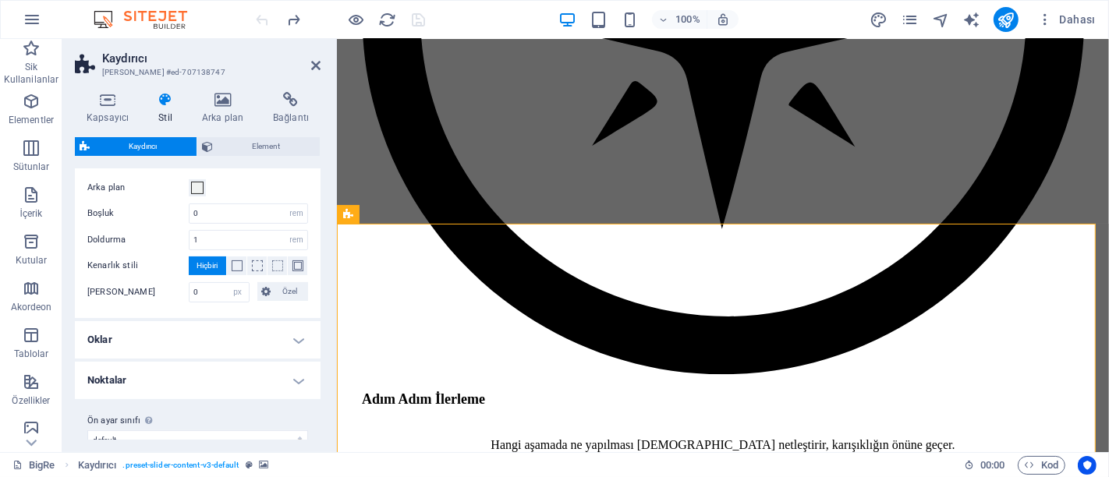
scroll to position [322, 0]
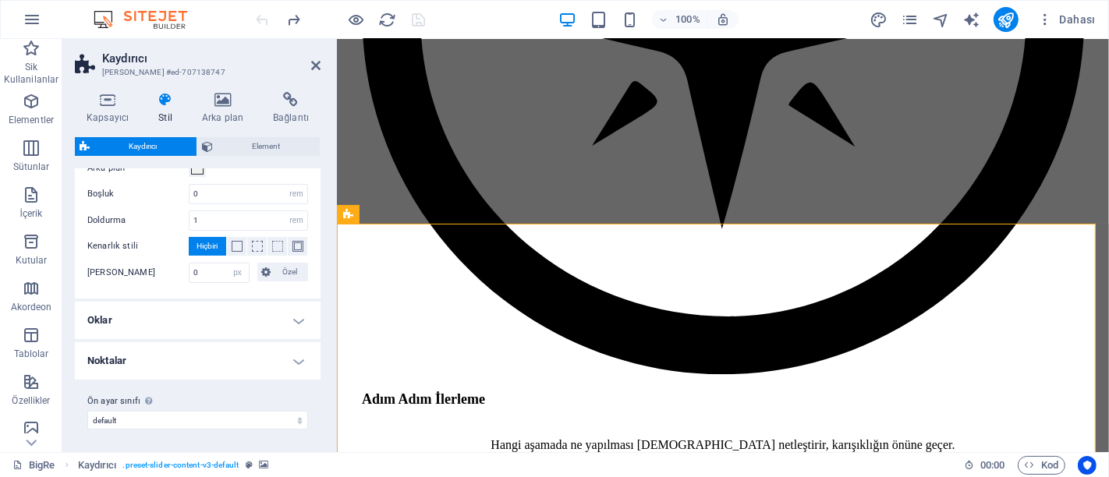
click at [227, 320] on h4 "Oklar" at bounding box center [198, 320] width 246 height 37
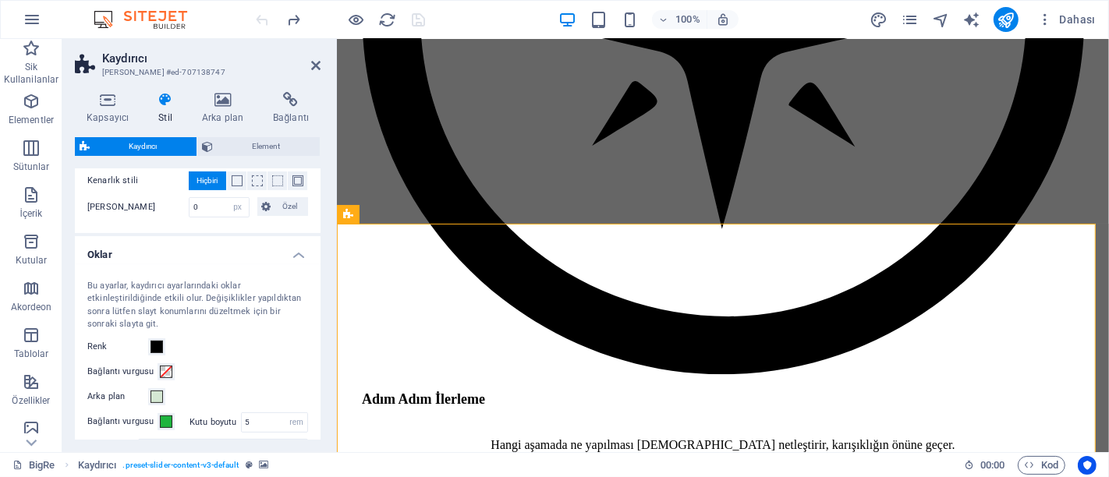
scroll to position [409, 0]
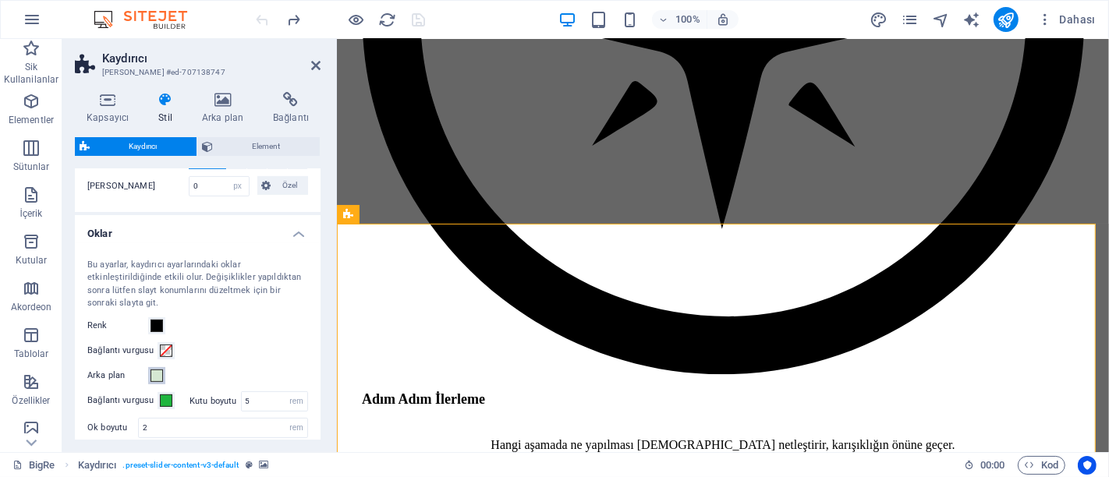
click at [160, 373] on span at bounding box center [157, 376] width 12 height 12
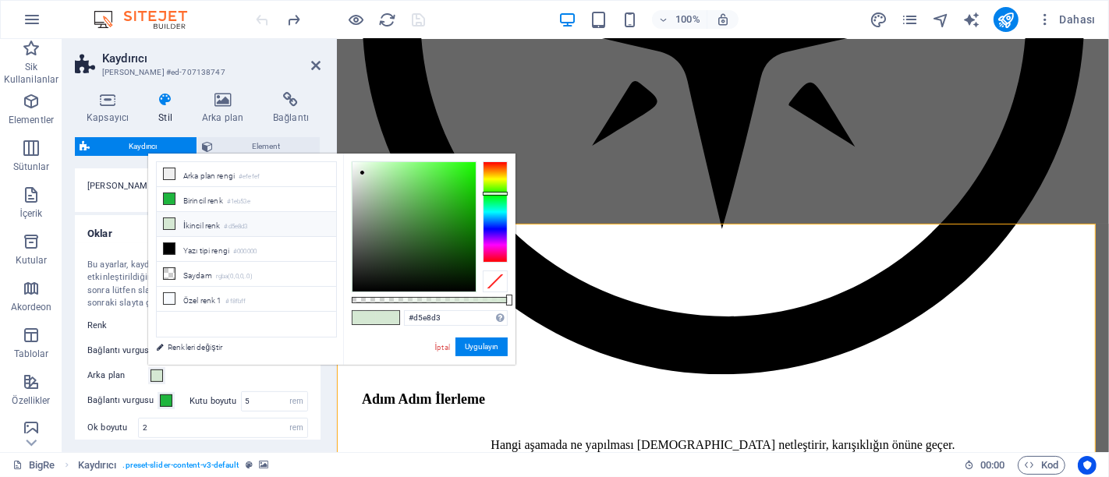
click at [160, 373] on span at bounding box center [157, 376] width 12 height 12
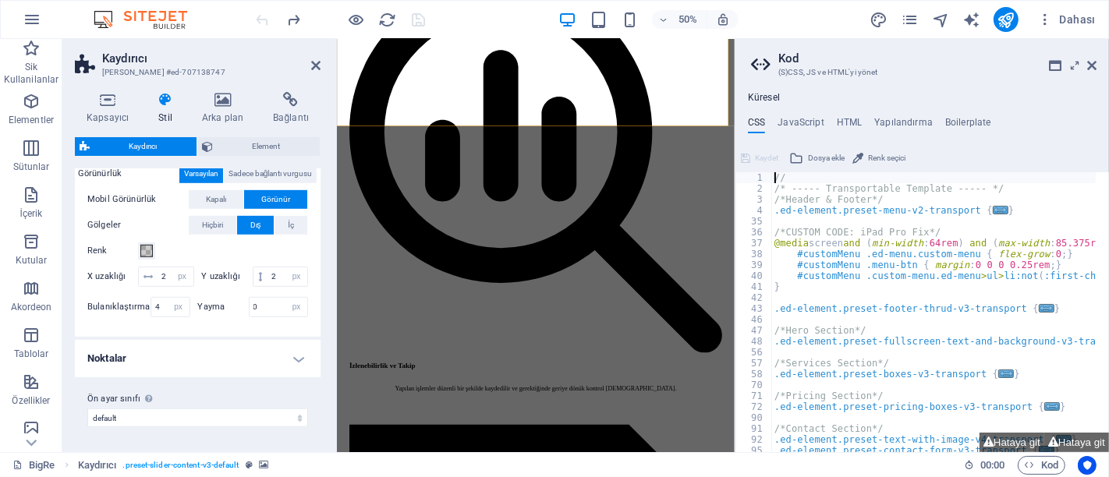
scroll to position [544, 0]
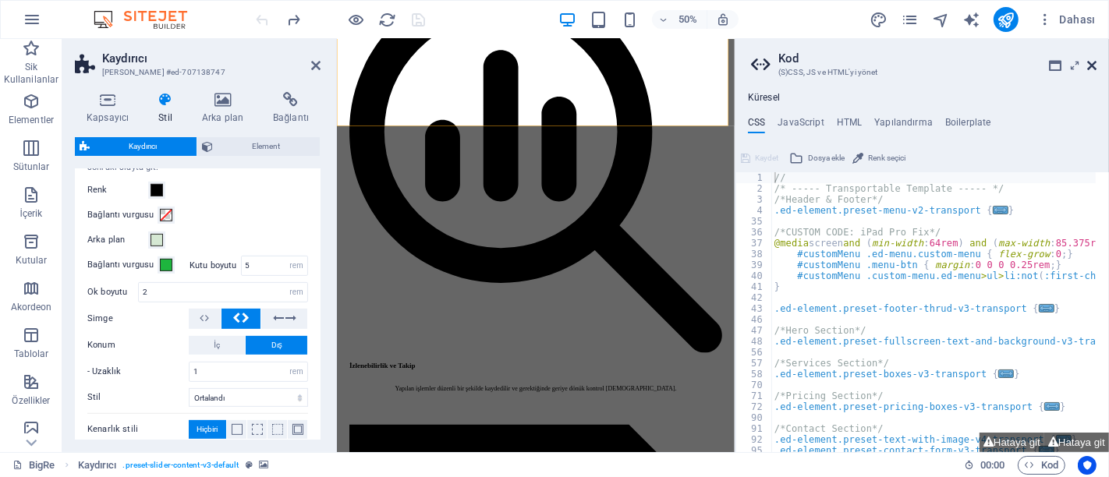
click at [1093, 63] on icon at bounding box center [1091, 65] width 9 height 12
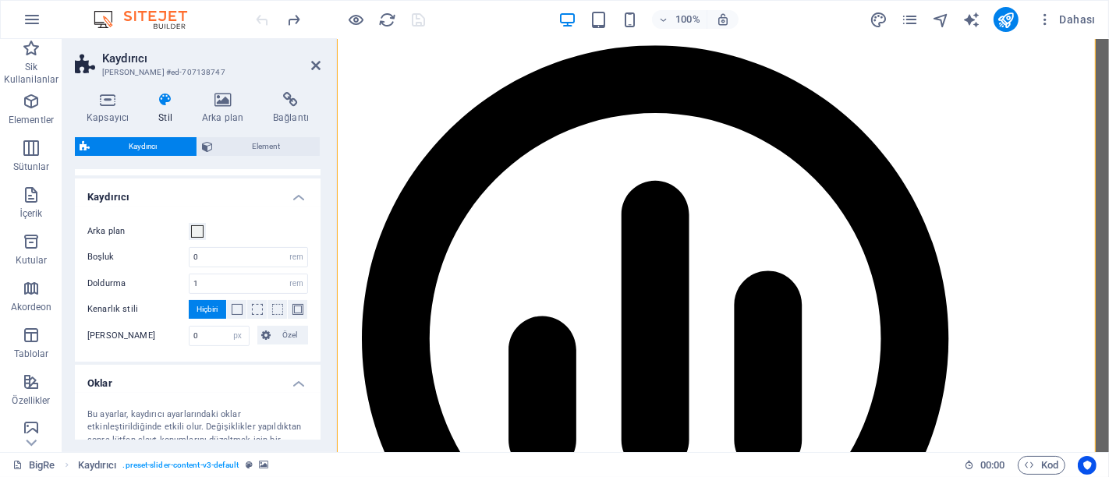
scroll to position [285, 0]
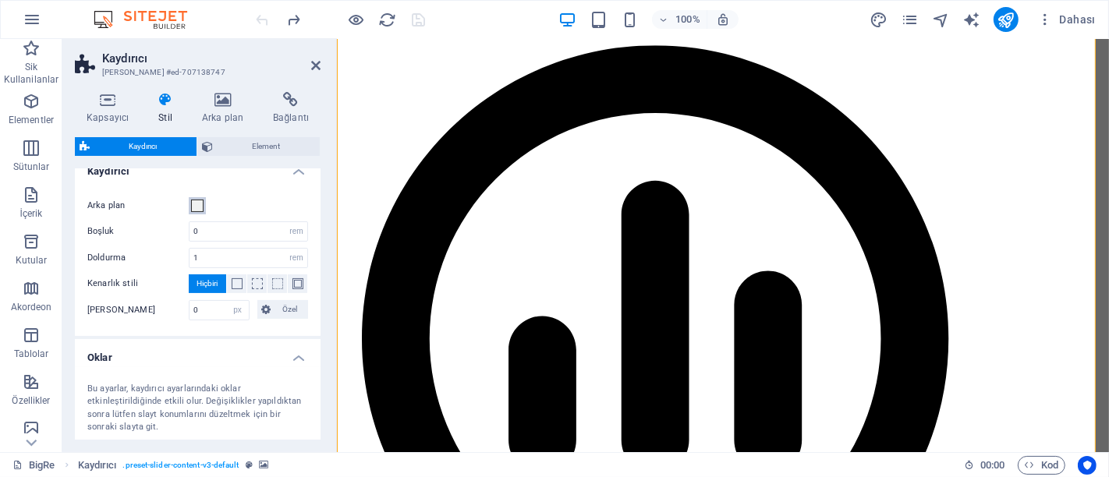
click at [199, 202] on span at bounding box center [197, 206] width 12 height 12
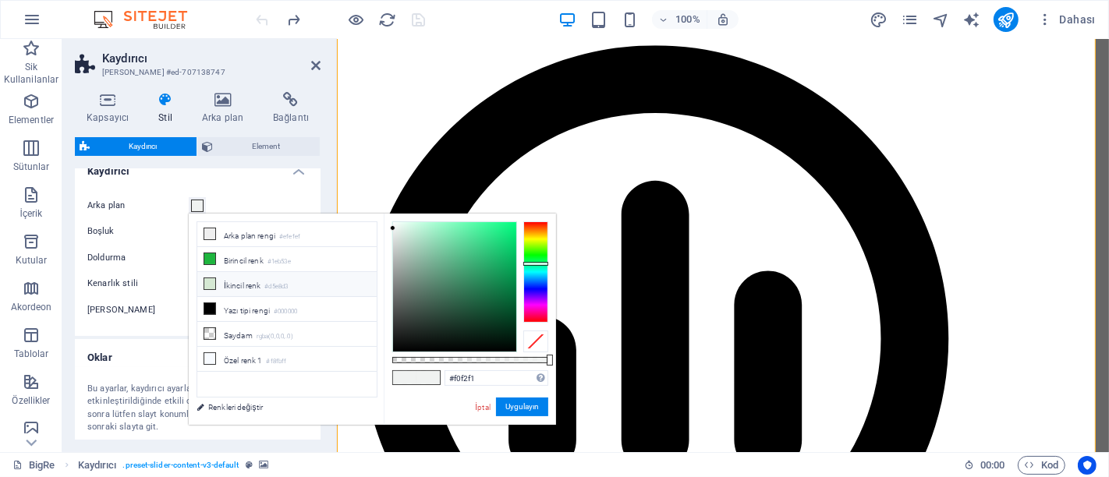
click at [207, 284] on icon at bounding box center [209, 283] width 11 height 11
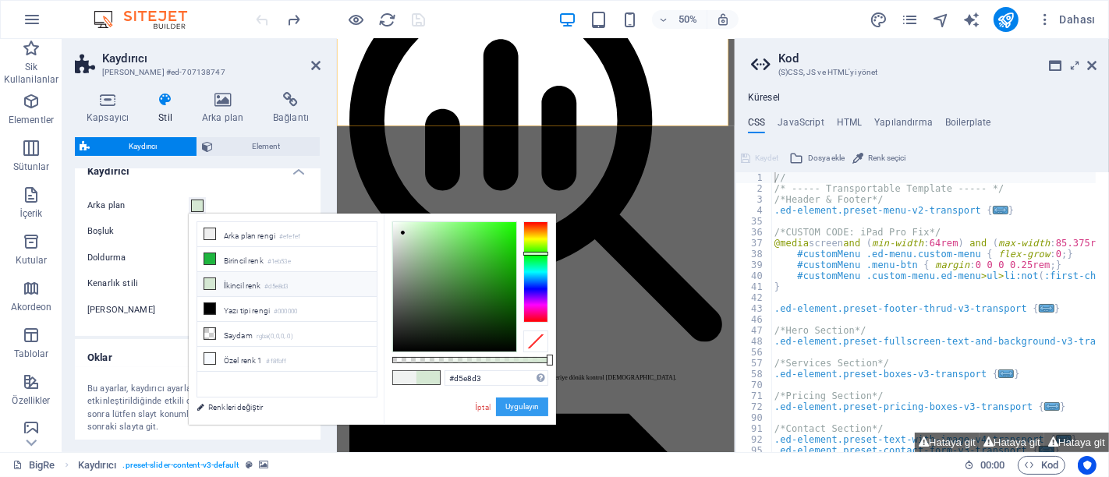
click at [520, 406] on button "Uygulayın" at bounding box center [522, 407] width 52 height 19
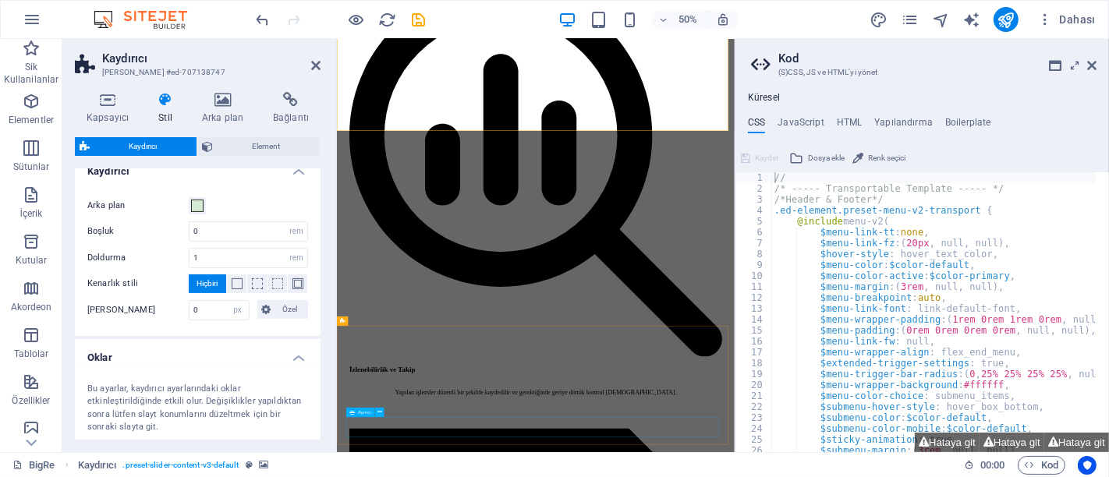
scroll to position [3900, 0]
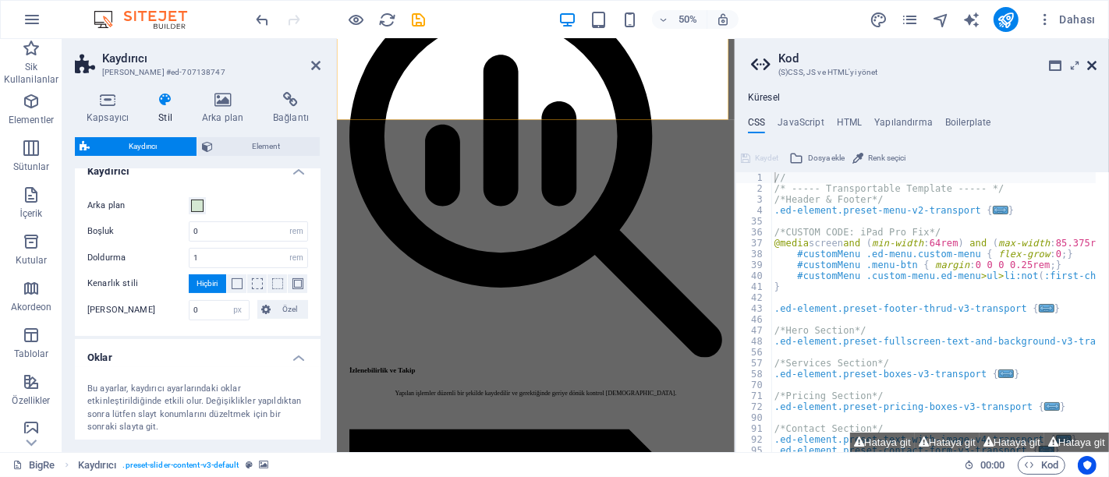
click at [1094, 66] on icon at bounding box center [1091, 65] width 9 height 12
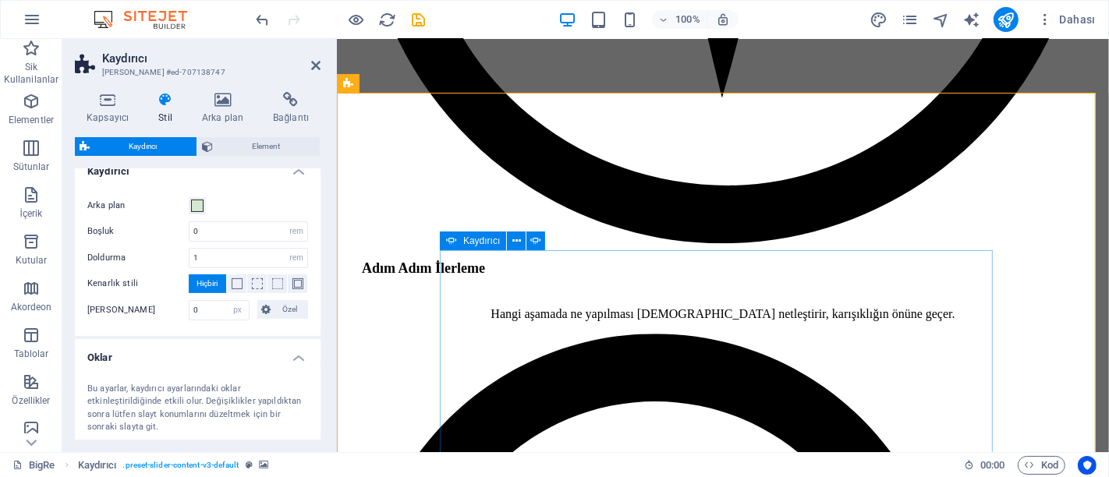
scroll to position [3611, 0]
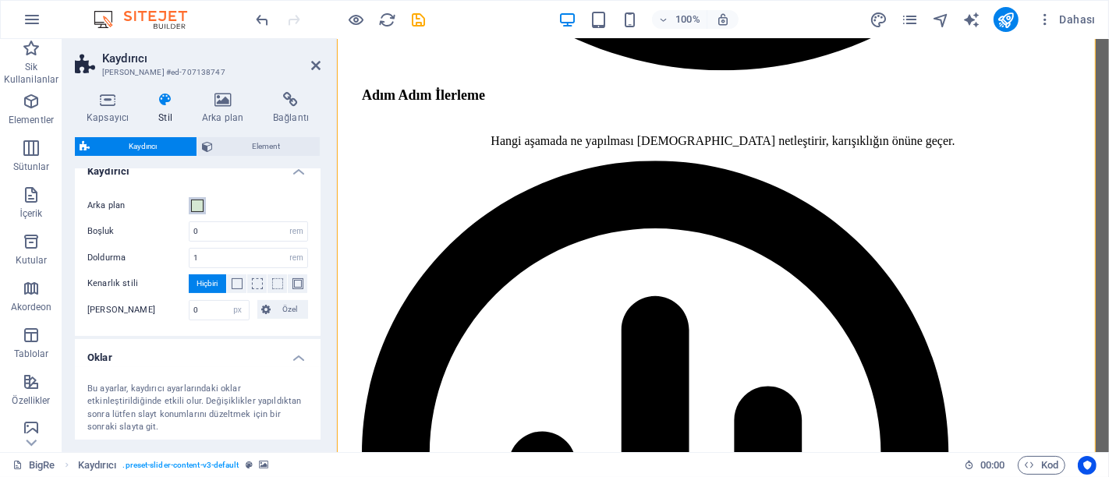
click at [199, 204] on span at bounding box center [197, 206] width 12 height 12
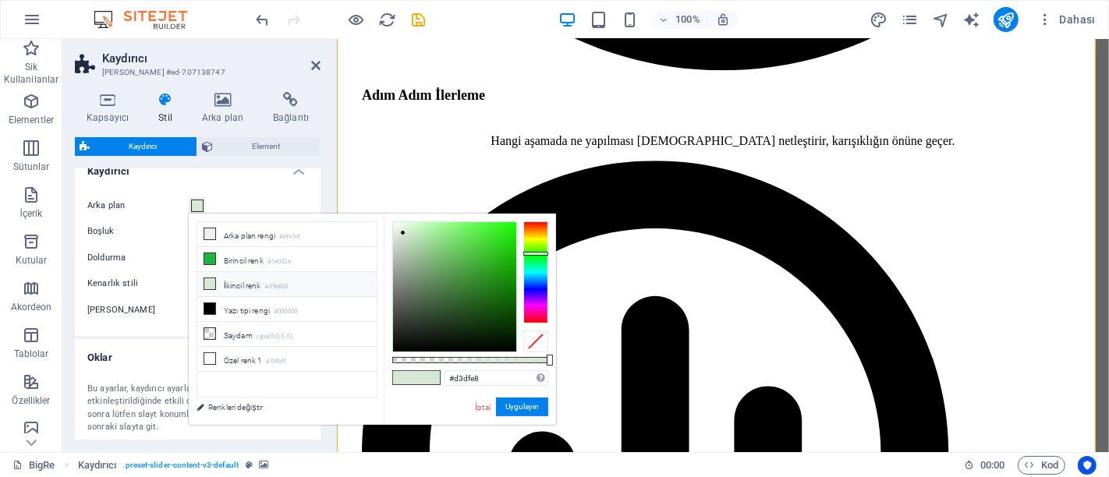
click at [537, 279] on div at bounding box center [535, 272] width 25 height 101
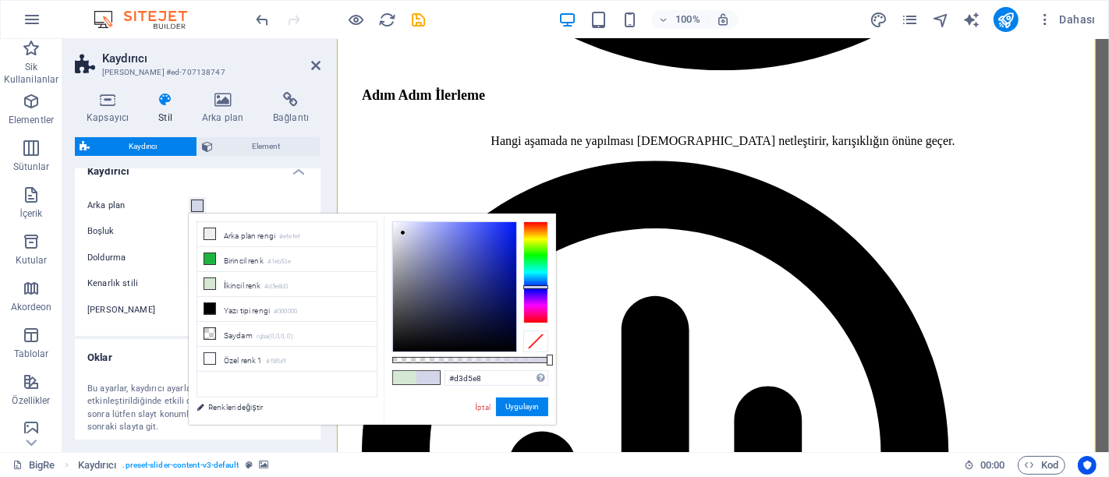
click at [537, 287] on div at bounding box center [535, 272] width 25 height 101
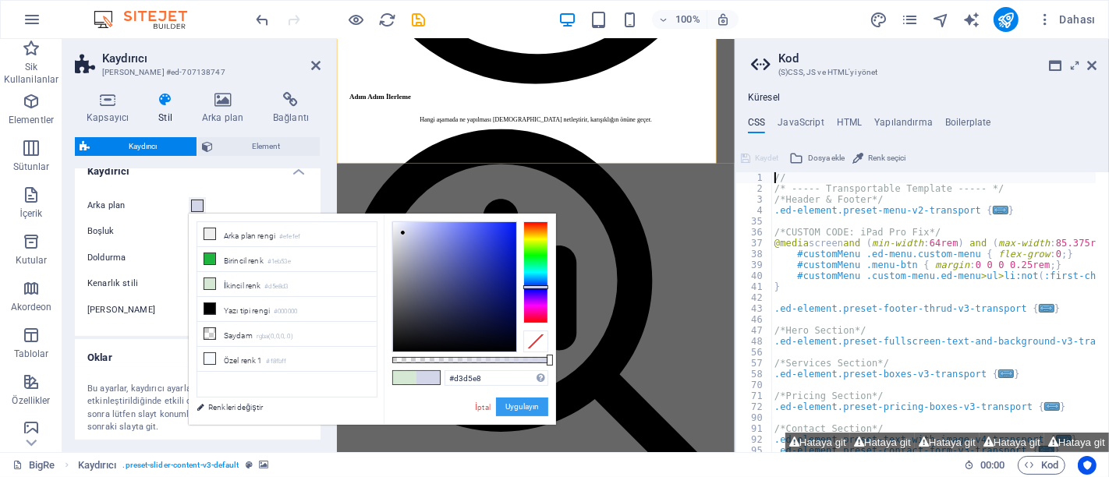
scroll to position [3900, 0]
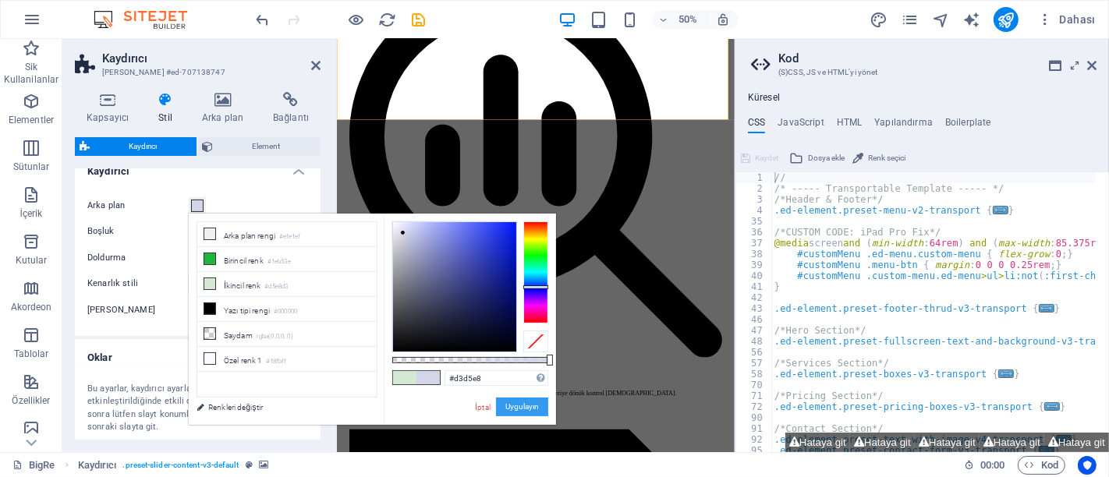
click at [513, 406] on button "Uygulayın" at bounding box center [522, 407] width 52 height 19
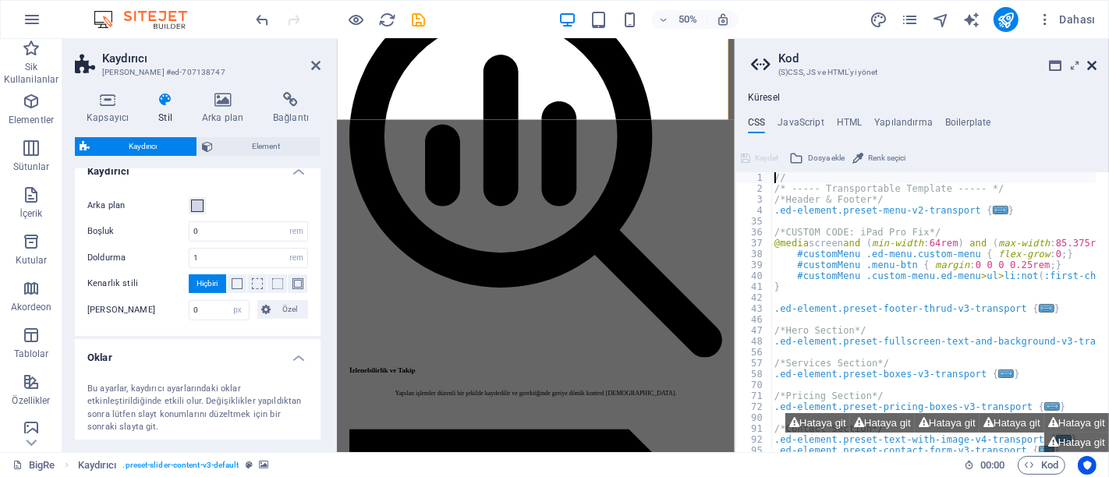
click at [1092, 63] on icon at bounding box center [1091, 65] width 9 height 12
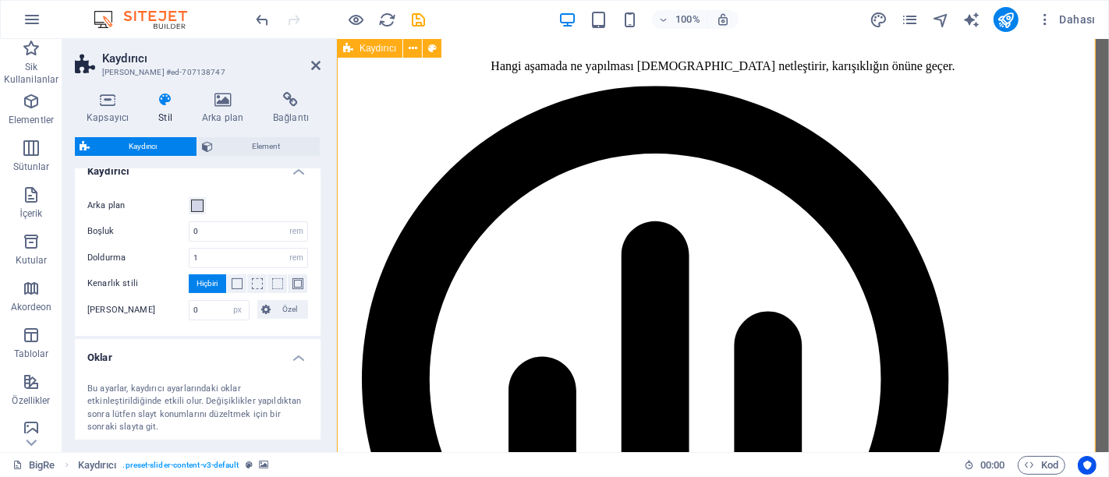
click at [200, 207] on span at bounding box center [197, 206] width 12 height 12
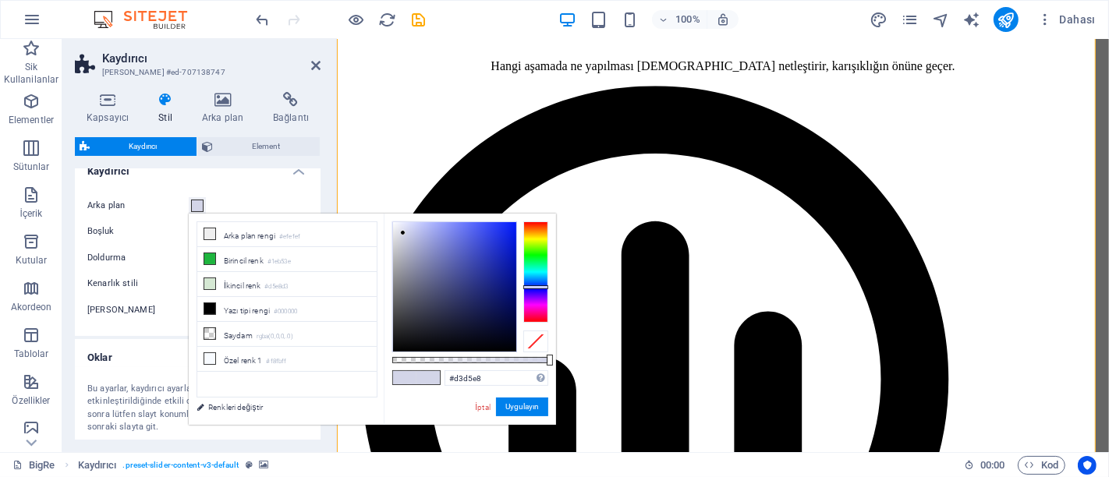
type input "#414fce"
click at [477, 246] on div at bounding box center [454, 286] width 123 height 129
click at [530, 402] on button "Uygulayın" at bounding box center [522, 407] width 52 height 19
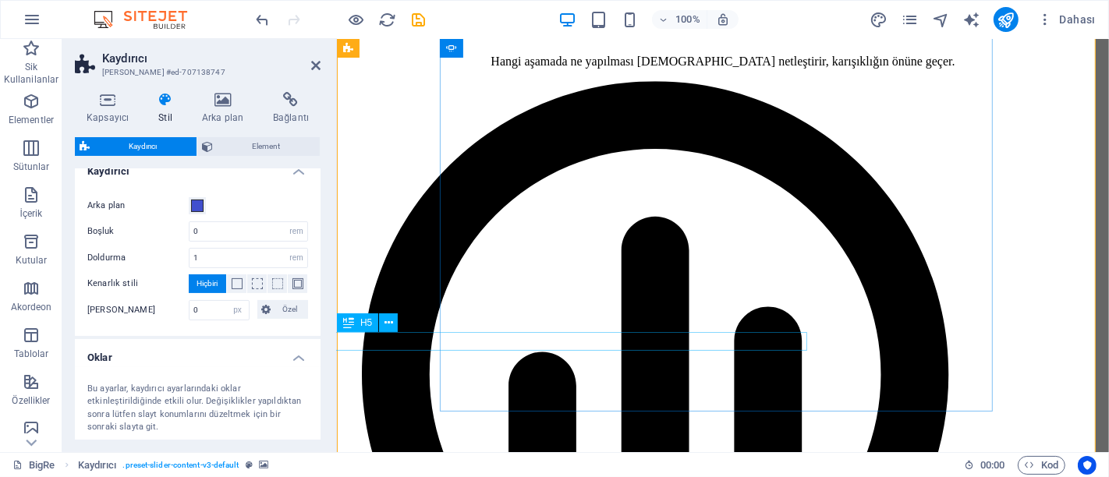
scroll to position [3898, 0]
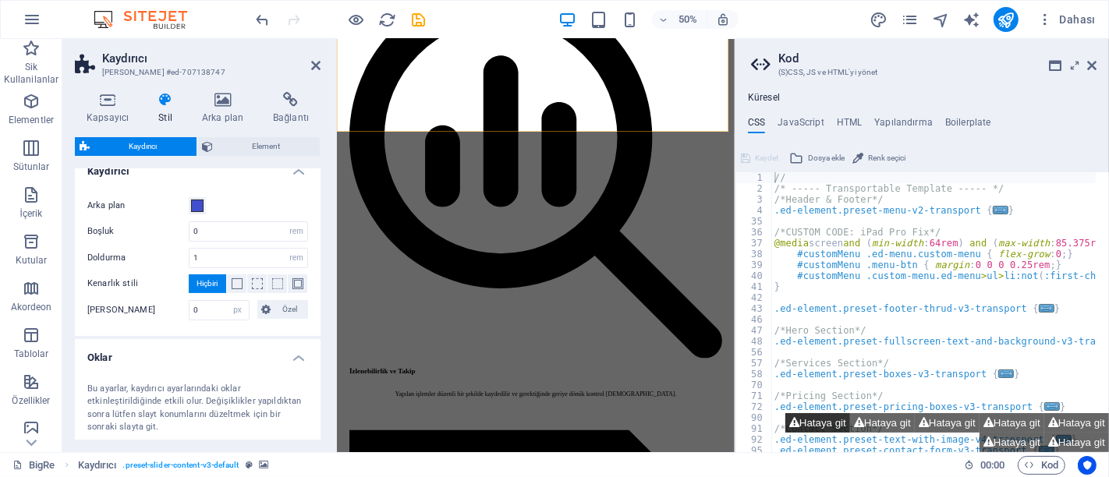
click at [810, 422] on button "Hataya git" at bounding box center [817, 422] width 65 height 19
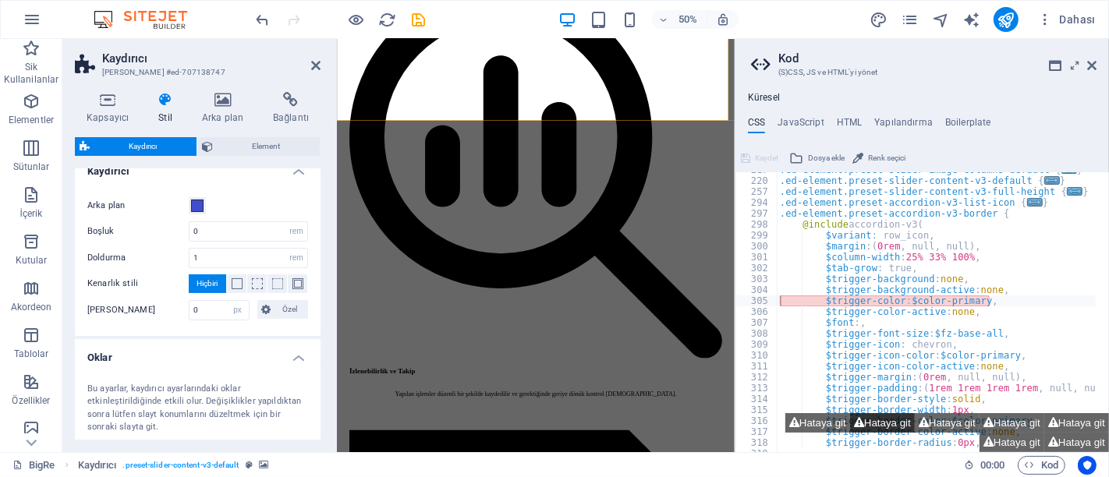
click at [863, 424] on button "Hataya git" at bounding box center [882, 422] width 65 height 19
click at [927, 422] on button "Hataya git" at bounding box center [947, 422] width 65 height 19
click at [1002, 419] on button "Hataya git" at bounding box center [1012, 422] width 65 height 19
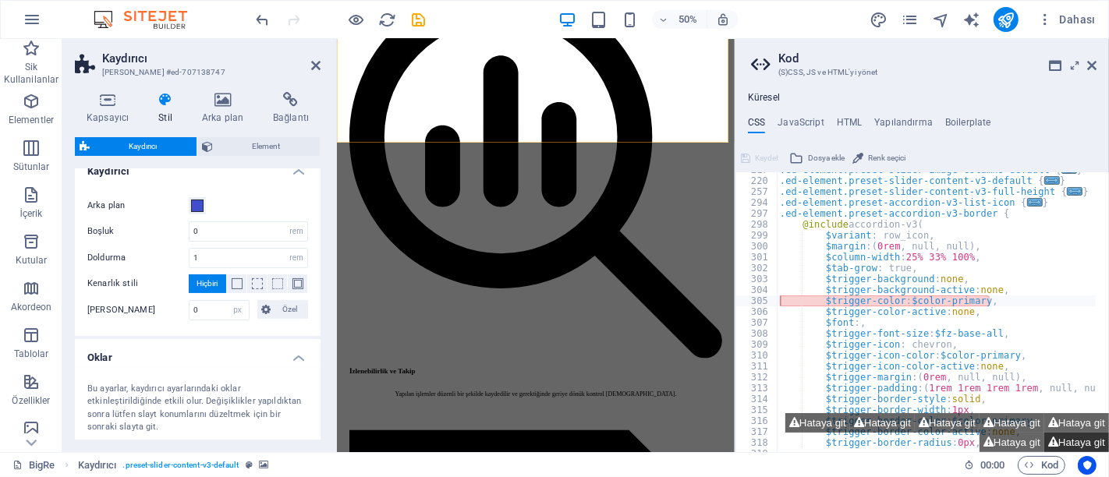
click at [1089, 443] on button "Hataya git" at bounding box center [1076, 442] width 65 height 19
click at [1014, 442] on button "Hataya git" at bounding box center [1012, 442] width 65 height 19
click at [1072, 426] on button "Hataya git" at bounding box center [1076, 422] width 65 height 19
click at [915, 292] on div ".ed-element.preset-slider-image-columns-default { ... } .ed-element.preset-slid…" at bounding box center [1008, 309] width 463 height 289
click at [968, 318] on div ".ed-element.preset-slider-image-columns-default { ... } .ed-element.preset-slid…" at bounding box center [1008, 309] width 463 height 289
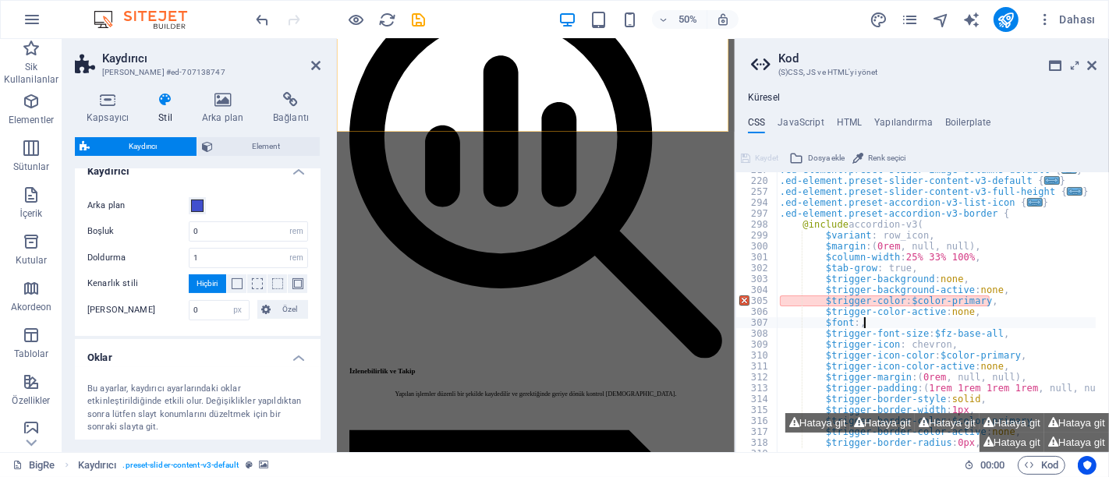
click at [988, 331] on div ".ed-element.preset-slider-image-columns-default { ... } .ed-element.preset-slid…" at bounding box center [1008, 309] width 463 height 289
click at [956, 293] on div ".ed-element.preset-slider-image-columns-default { ... } .ed-element.preset-slid…" at bounding box center [1008, 309] width 463 height 289
drag, startPoint x: 996, startPoint y: 301, endPoint x: 822, endPoint y: 301, distance: 173.9
click at [822, 301] on div ".ed-element.preset-slider-image-columns-default { ... } .ed-element.preset-slid…" at bounding box center [1008, 309] width 463 height 289
type textarea "$trigger-color: $color-primary,"
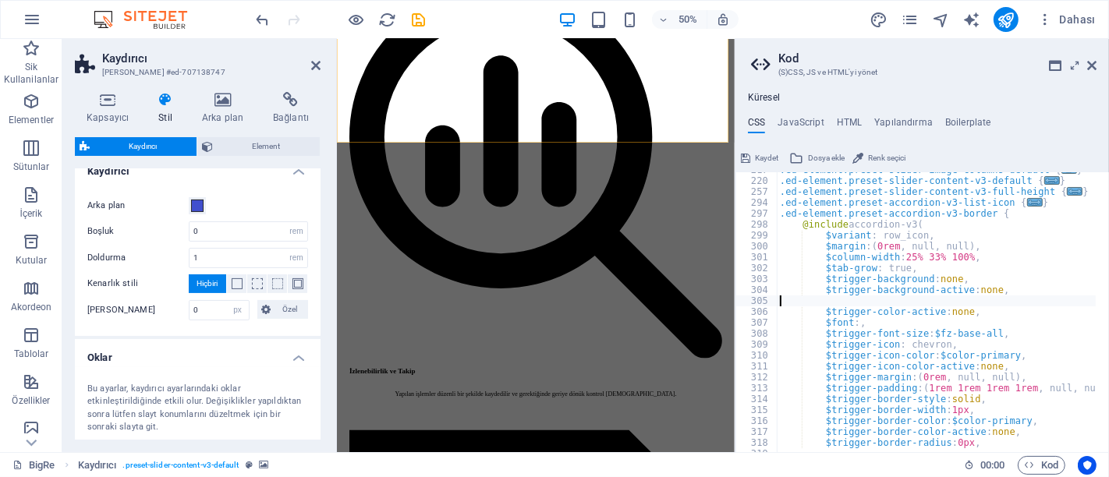
type textarea "$trigger-background-active: none,"
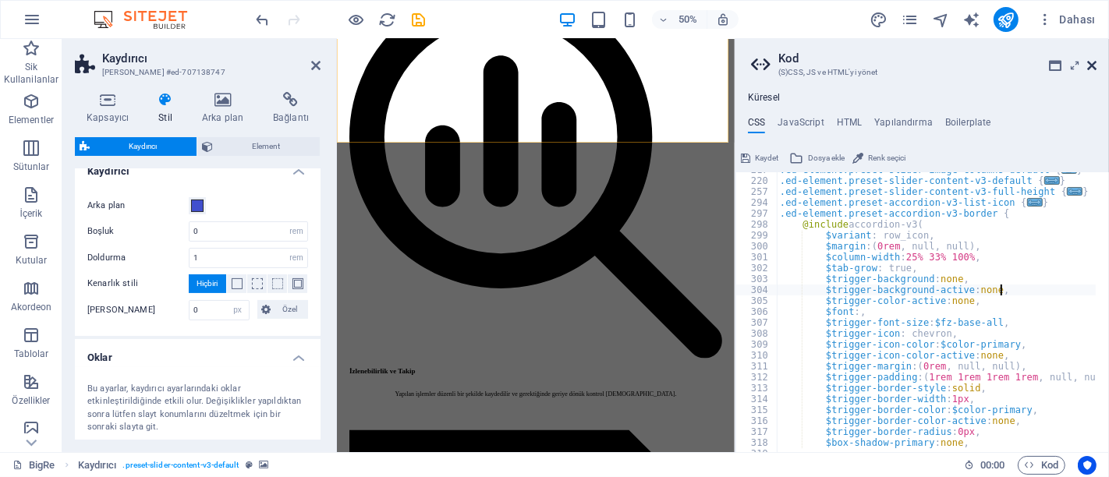
click at [1092, 67] on icon at bounding box center [1091, 65] width 9 height 12
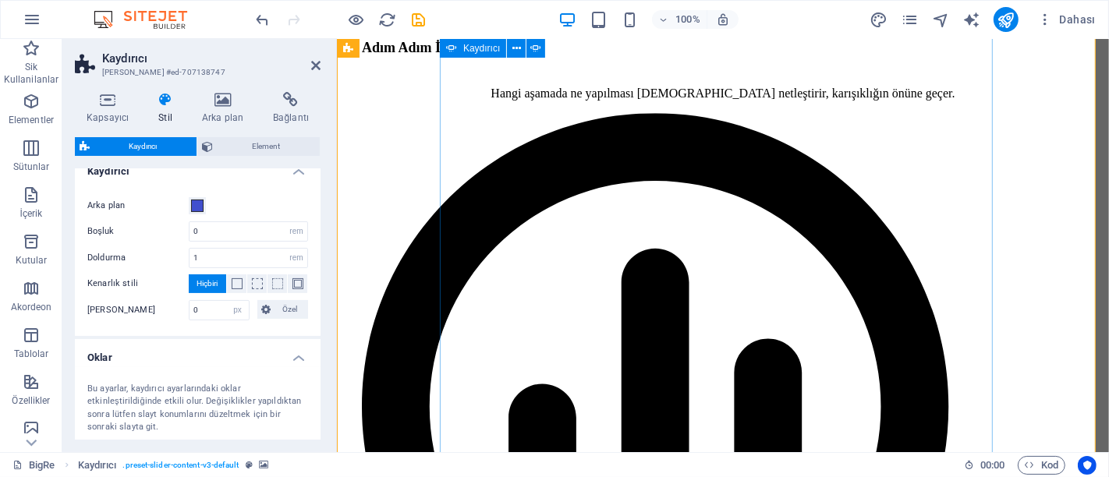
scroll to position [3644, 0]
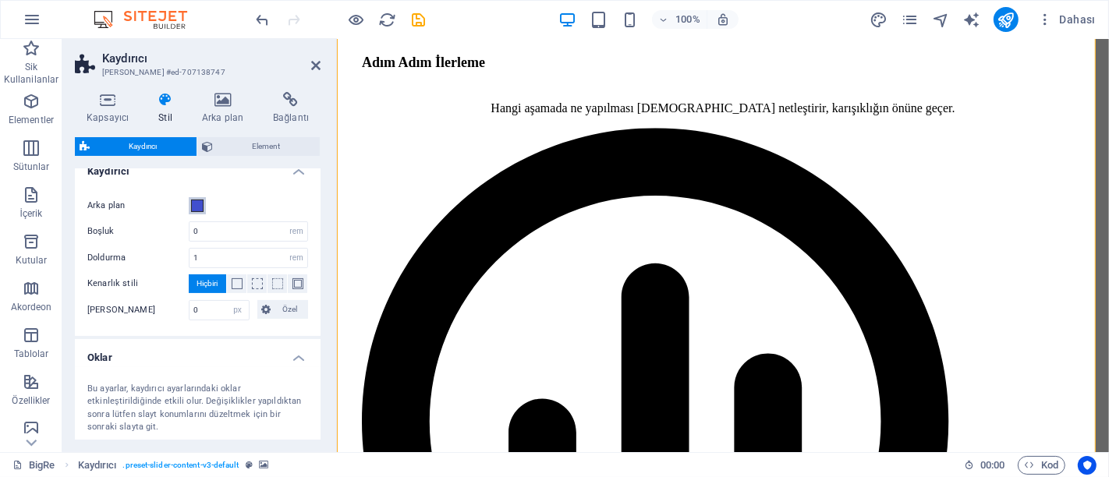
click at [196, 205] on span at bounding box center [197, 206] width 12 height 12
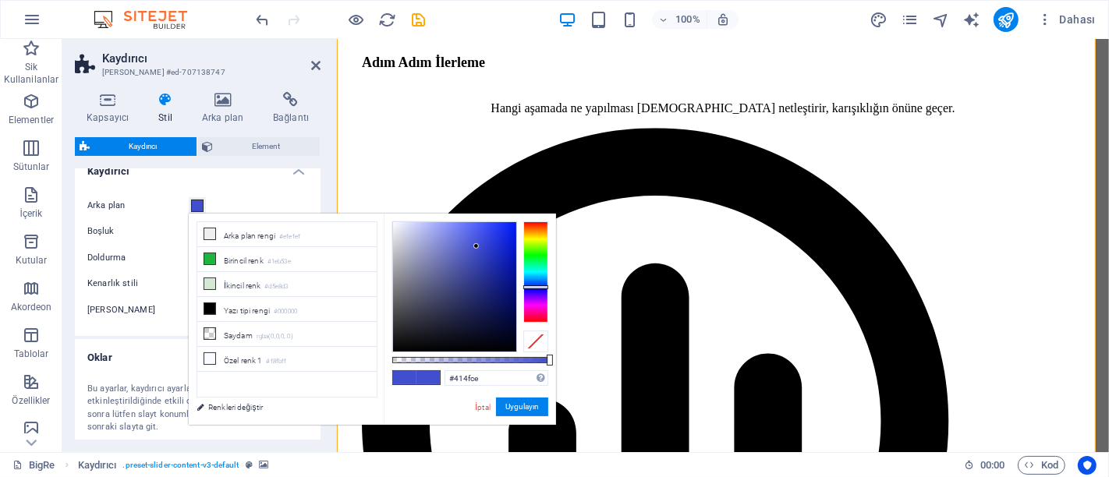
type input "#3a4ad6"
click at [482, 243] on div at bounding box center [454, 286] width 123 height 129
click at [522, 411] on button "Uygulayın" at bounding box center [522, 407] width 52 height 19
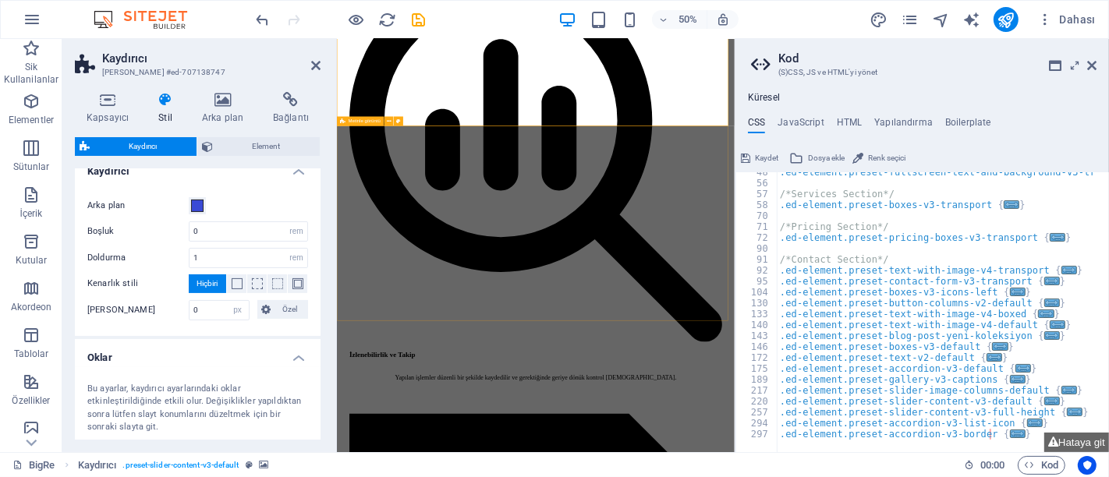
scroll to position [169, 0]
click at [1077, 441] on button "Hataya git" at bounding box center [1076, 442] width 65 height 19
type textarea "$trigger-background-active: none,"
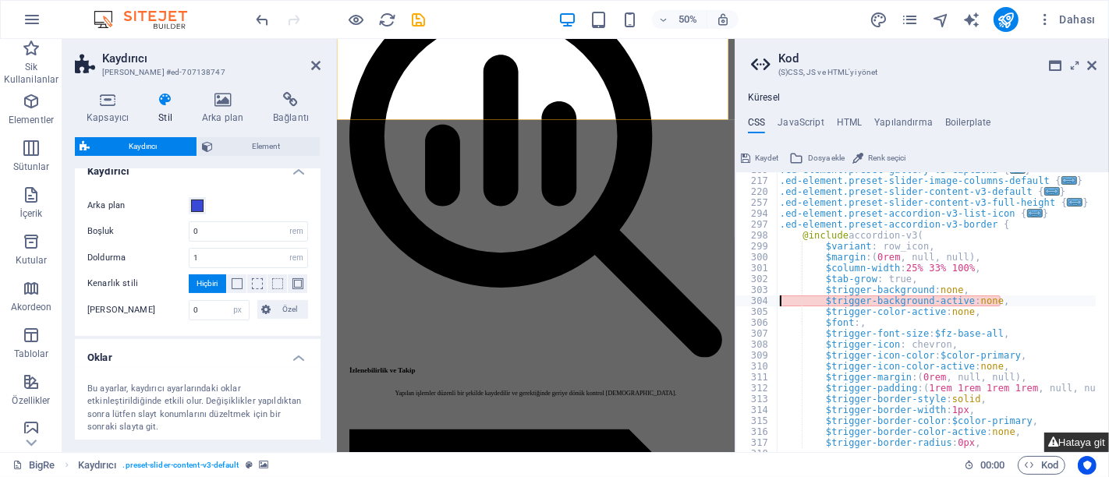
scroll to position [3900, 0]
click at [1094, 64] on icon at bounding box center [1091, 65] width 9 height 12
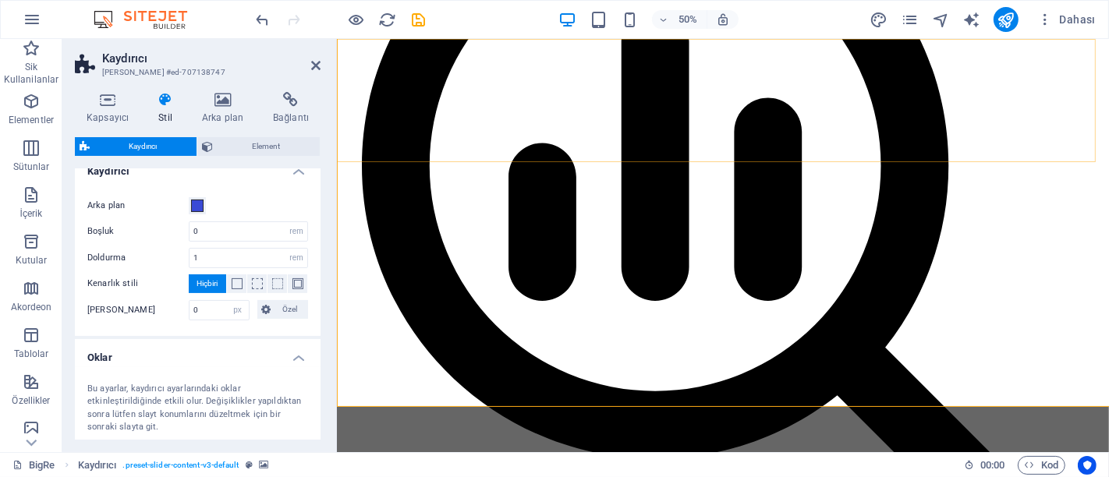
scroll to position [3698, 0]
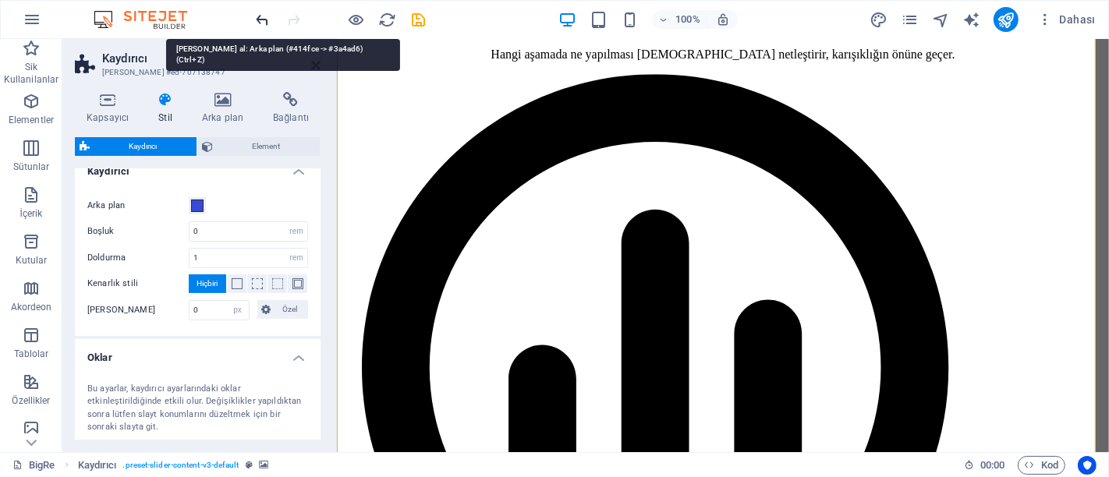
click at [261, 19] on icon "undo" at bounding box center [263, 20] width 18 height 18
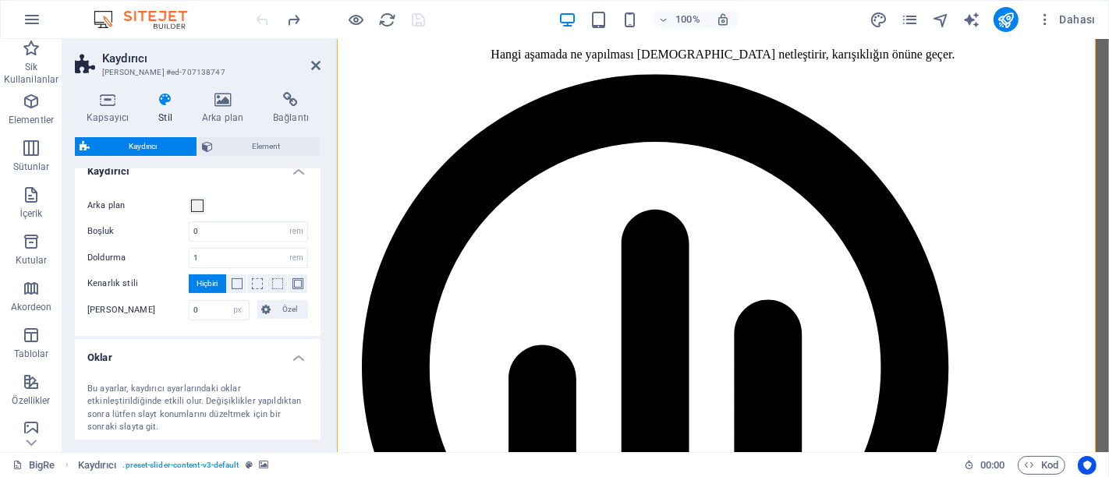
click at [261, 19] on div at bounding box center [340, 19] width 175 height 25
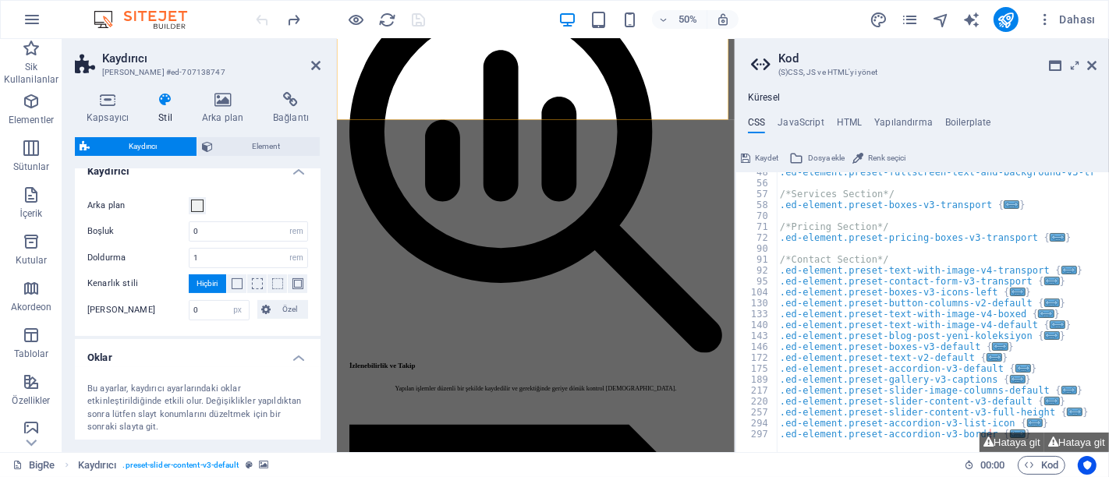
scroll to position [169, 0]
click at [1090, 66] on icon at bounding box center [1091, 65] width 9 height 12
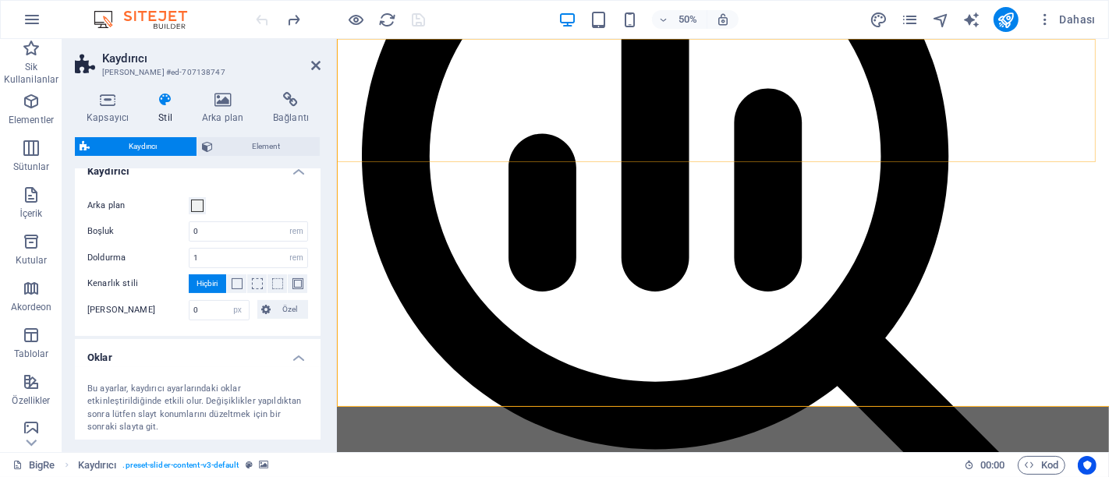
scroll to position [3709, 0]
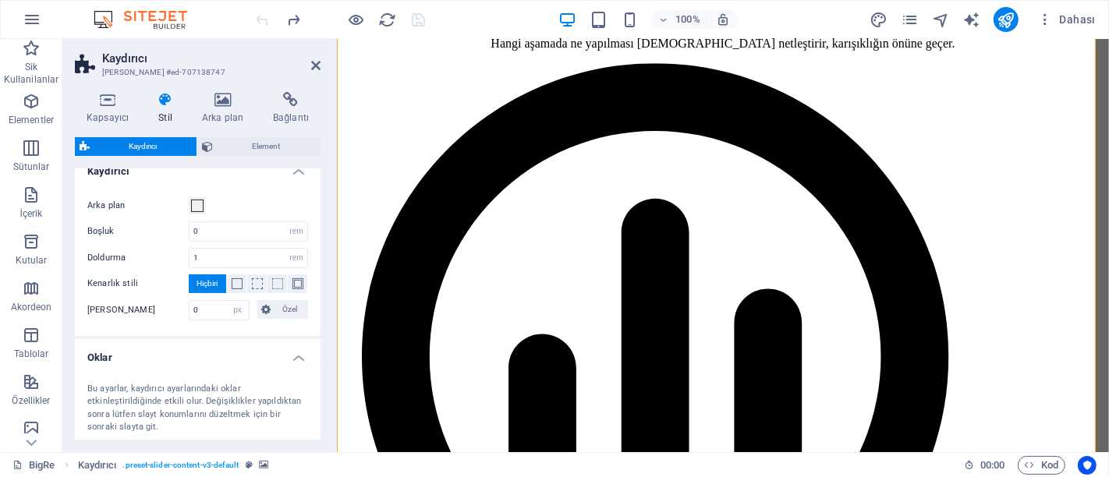
click at [256, 18] on div at bounding box center [340, 19] width 175 height 25
